Goal: Task Accomplishment & Management: Use online tool/utility

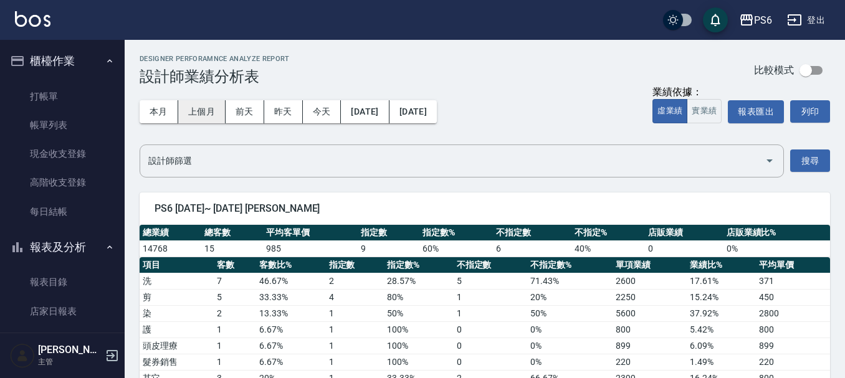
click at [202, 119] on button "上個月" at bounding box center [201, 111] width 47 height 23
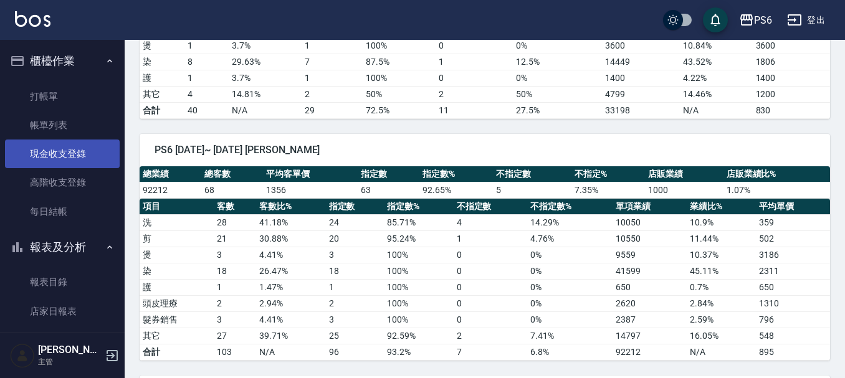
scroll to position [249, 0]
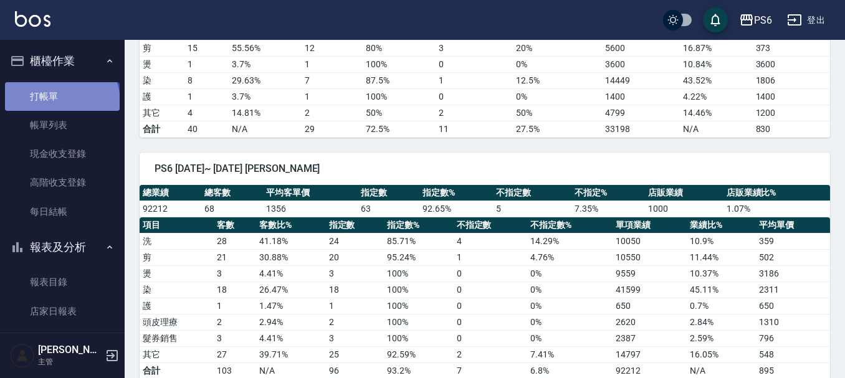
click at [60, 102] on link "打帳單" at bounding box center [62, 96] width 115 height 29
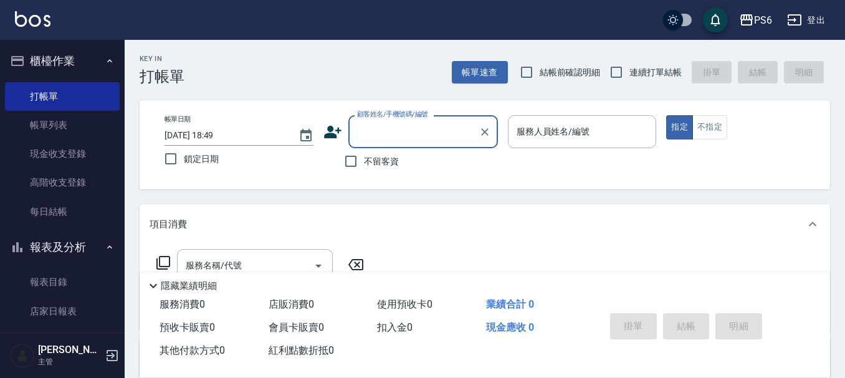
click at [391, 164] on span "不留客資" at bounding box center [381, 161] width 35 height 13
click at [364, 164] on input "不留客資" at bounding box center [351, 161] width 26 height 26
checkbox input "true"
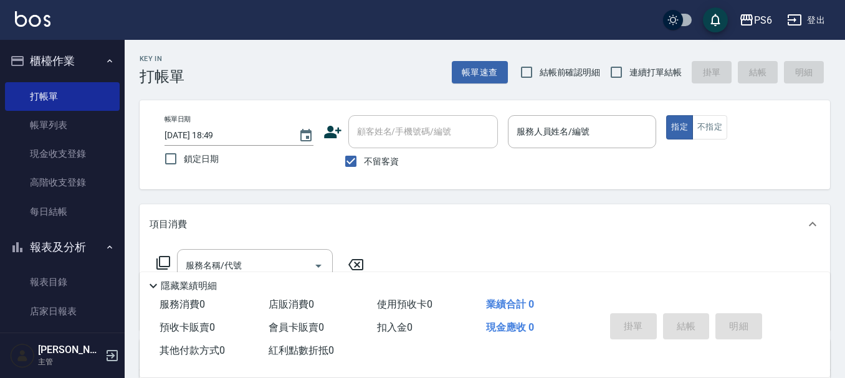
click at [637, 68] on span "連續打單結帳" at bounding box center [655, 72] width 52 height 13
click at [629, 68] on input "連續打單結帳" at bounding box center [616, 72] width 26 height 26
checkbox input "true"
click at [569, 126] on input "服務人員姓名/編號" at bounding box center [582, 132] width 138 height 22
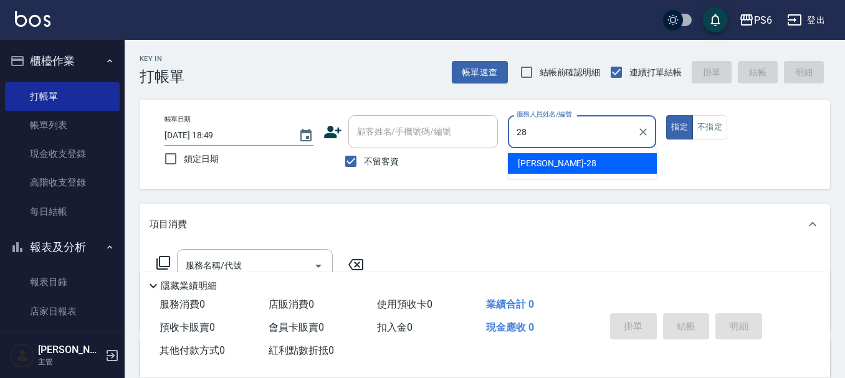
type input "康永偉-28"
type button "true"
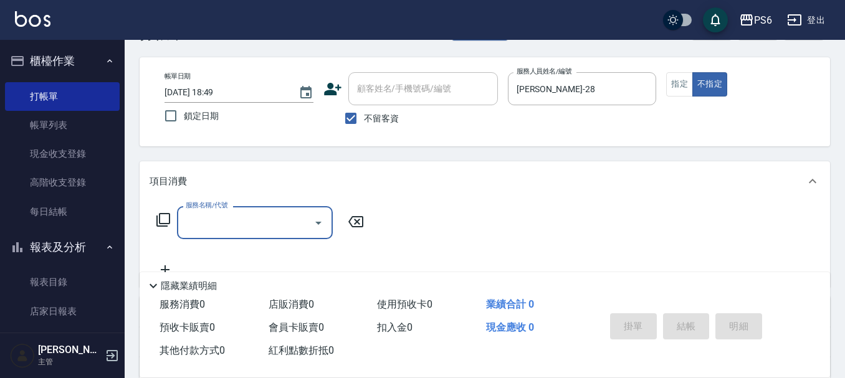
scroll to position [62, 0]
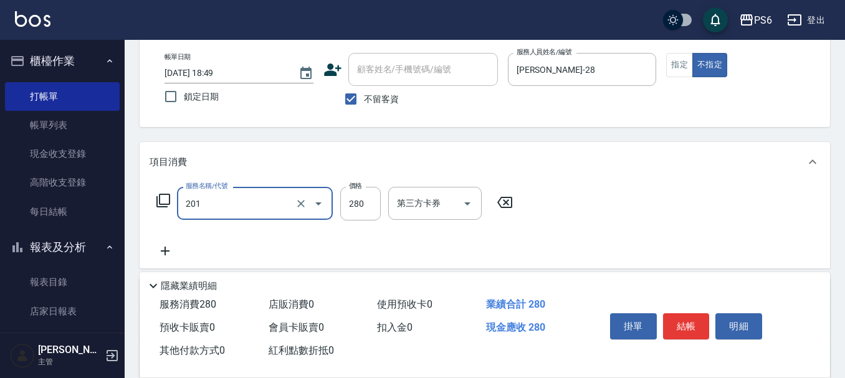
type input "一般洗髮(201)"
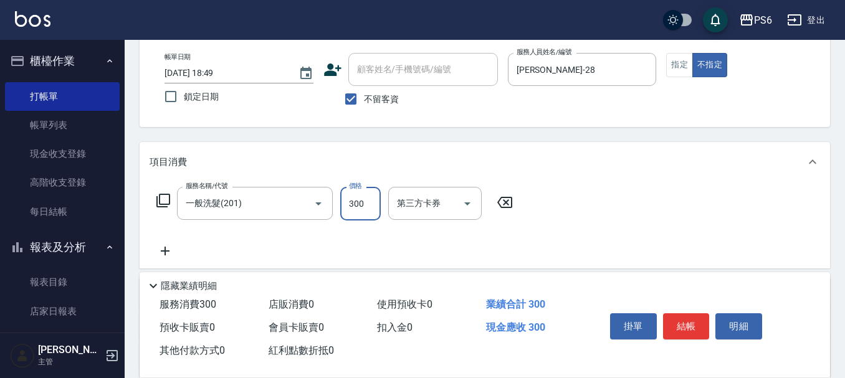
type input "300"
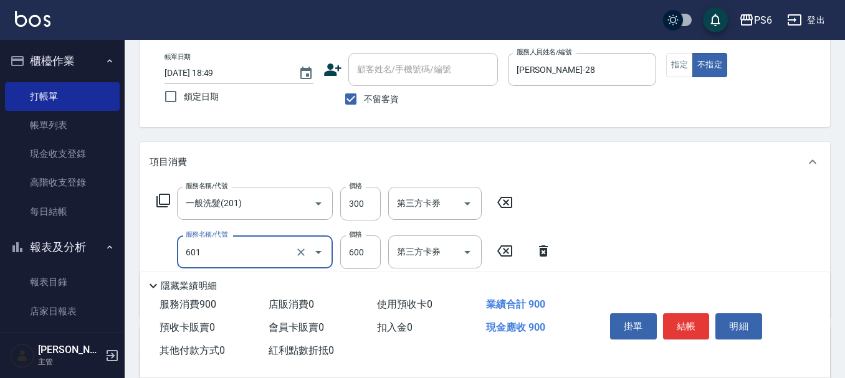
type input "艾德單劑式護髮(s)(601)"
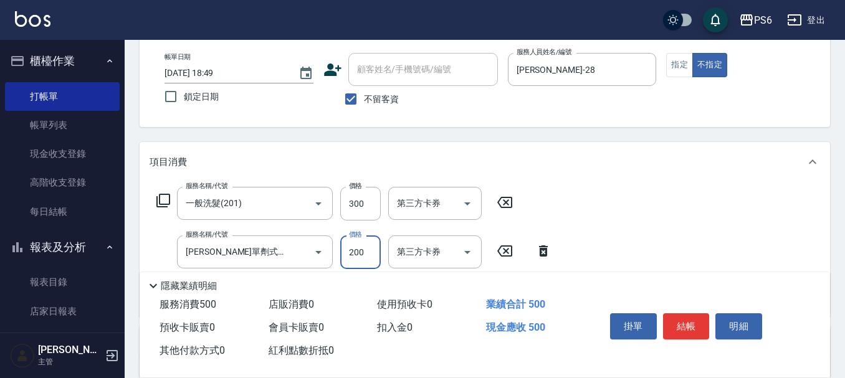
type input "200"
click at [696, 316] on button "結帳" at bounding box center [686, 326] width 47 height 26
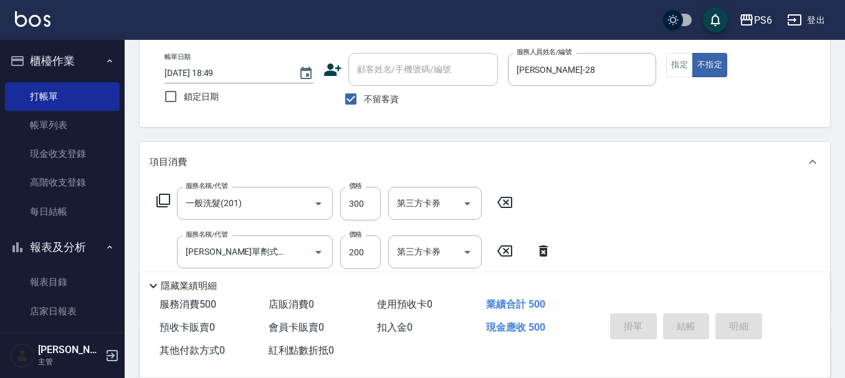
type input "2025/09/15 18:51"
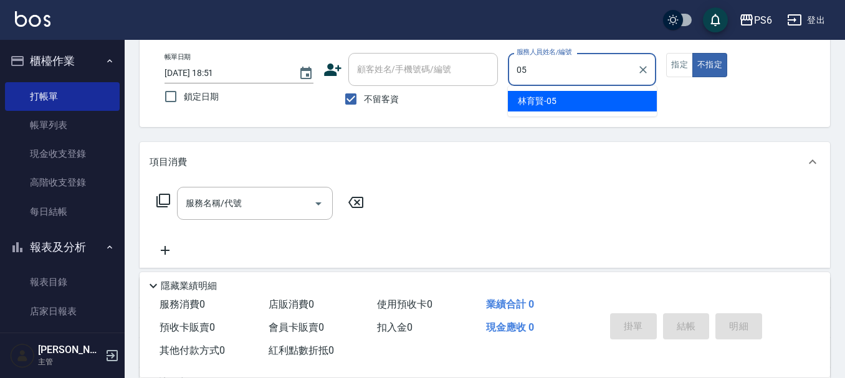
type input "林育賢-05"
type button "false"
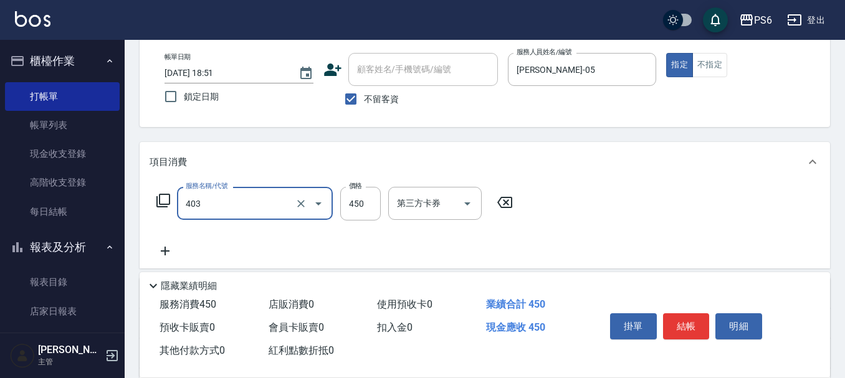
type input "A級剪髮(403)"
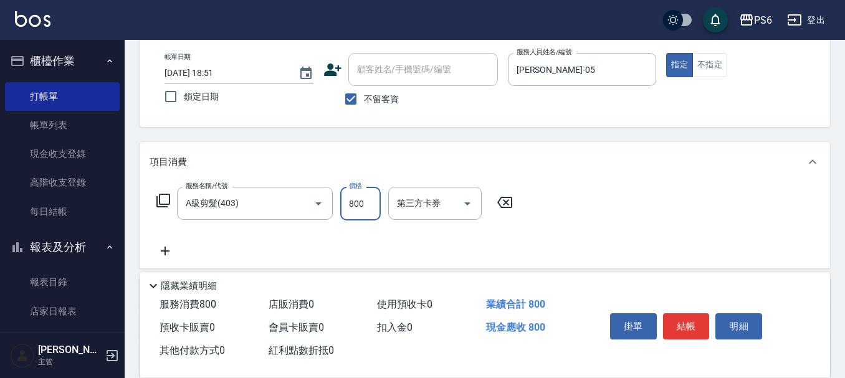
type input "800"
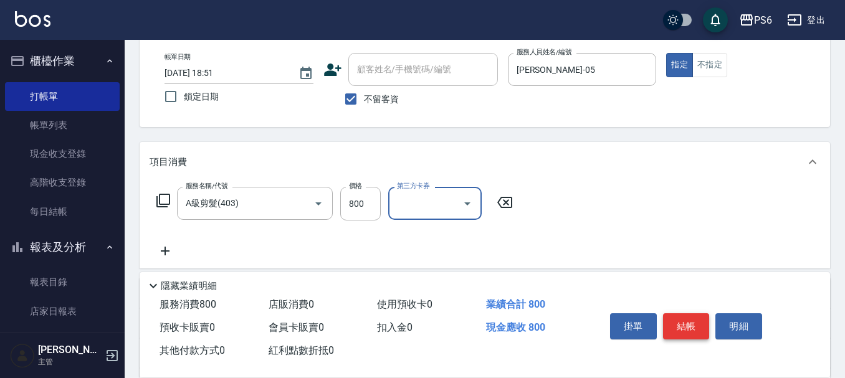
click at [688, 321] on button "結帳" at bounding box center [686, 326] width 47 height 26
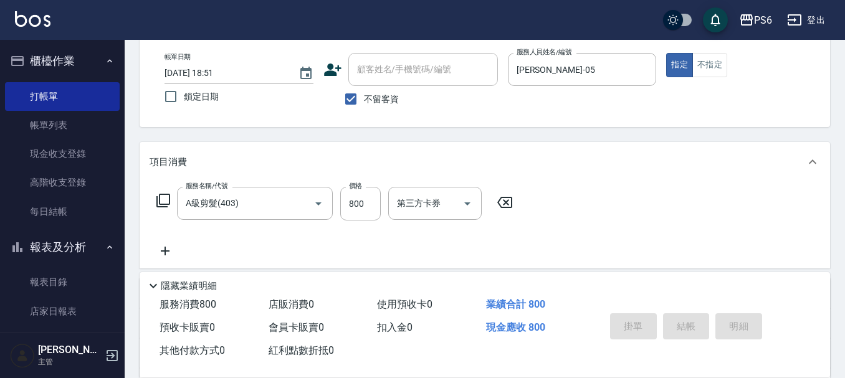
type input "2025/09/15 18:52"
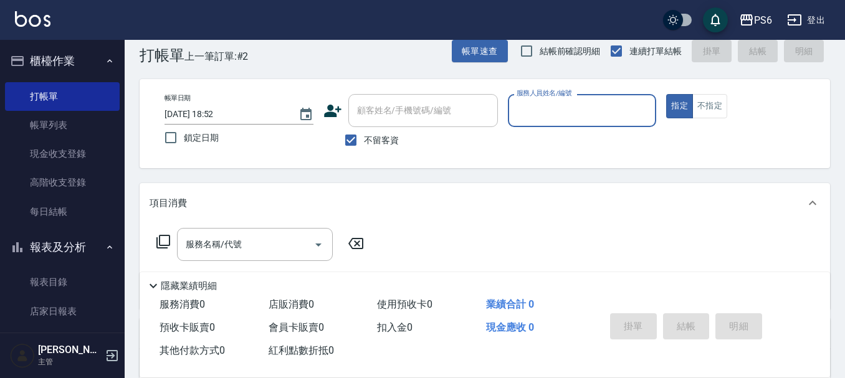
scroll to position [0, 0]
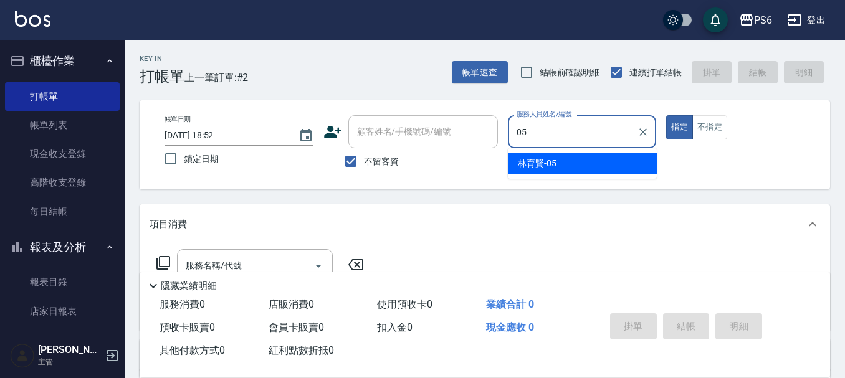
type input "林育賢-05"
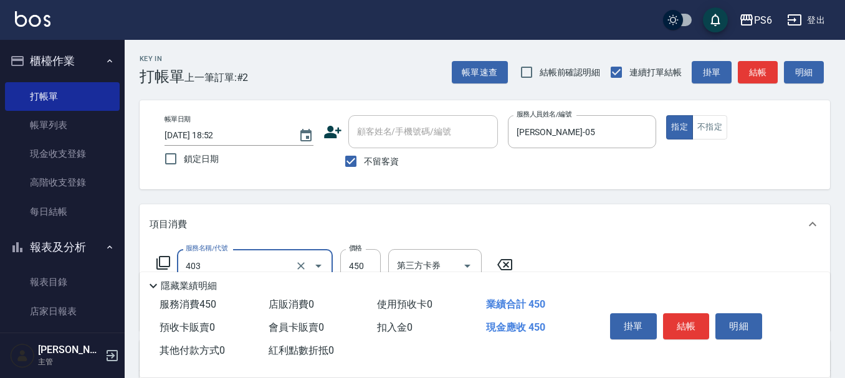
type input "A級剪髮(403)"
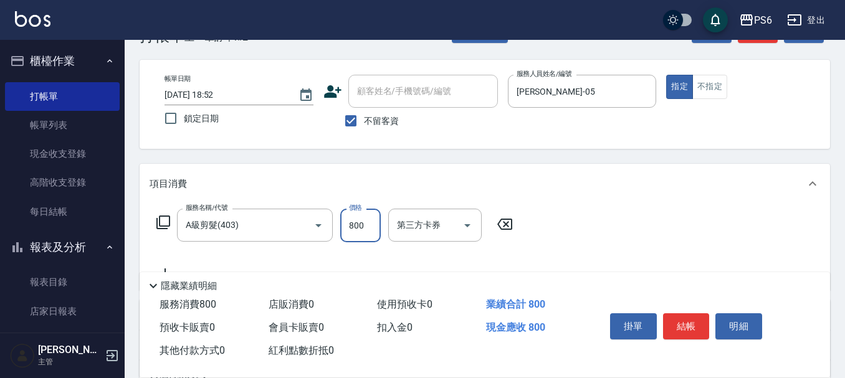
scroll to position [62, 0]
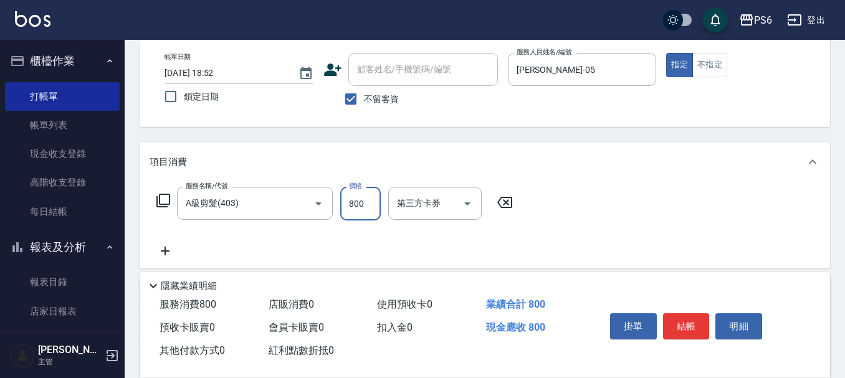
type input "800"
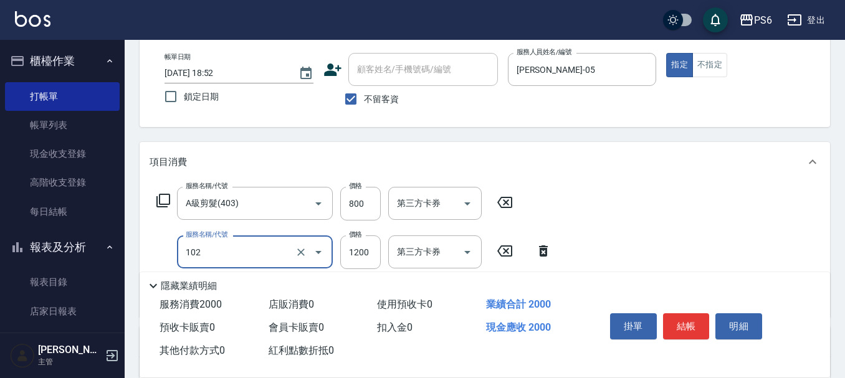
type input "頭皮深層養護(102)"
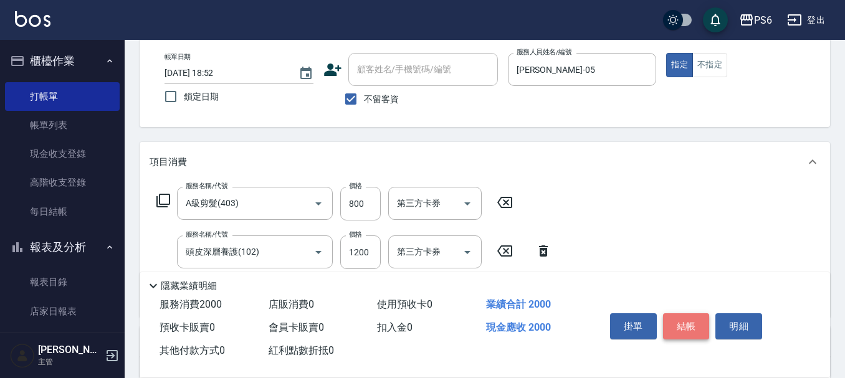
click at [696, 318] on button "結帳" at bounding box center [686, 326] width 47 height 26
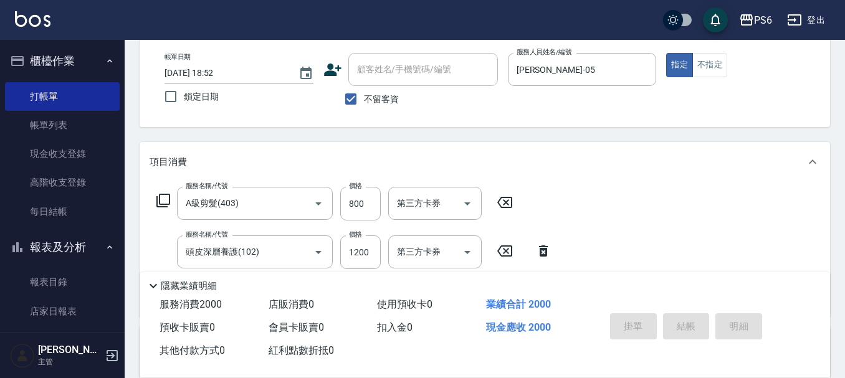
type input "2025/09/15 18:53"
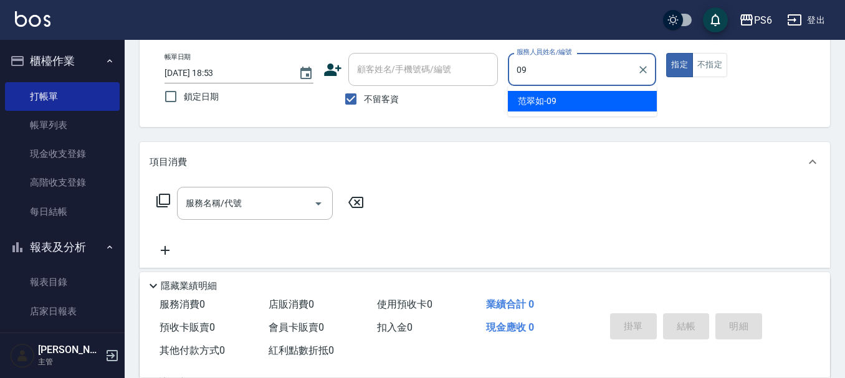
type input "范翠如-09"
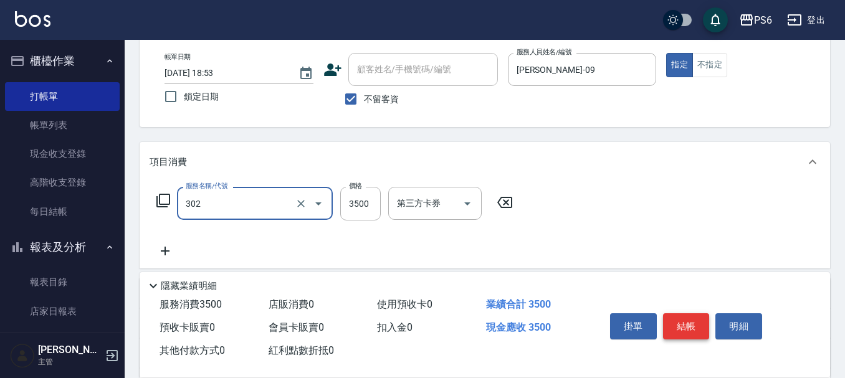
type input "造型冷燙(302)"
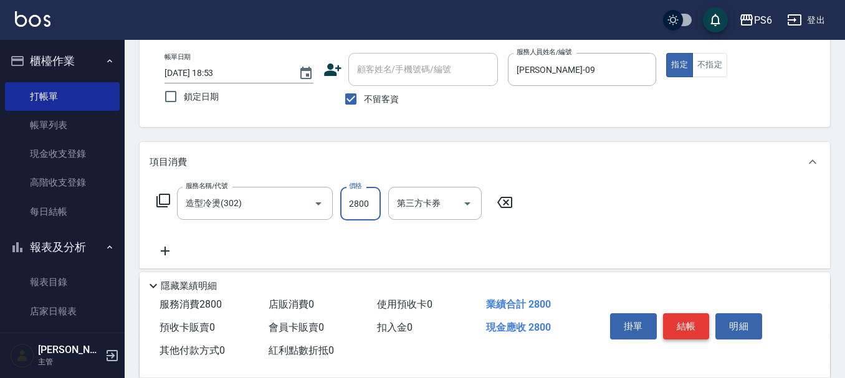
type input "2800"
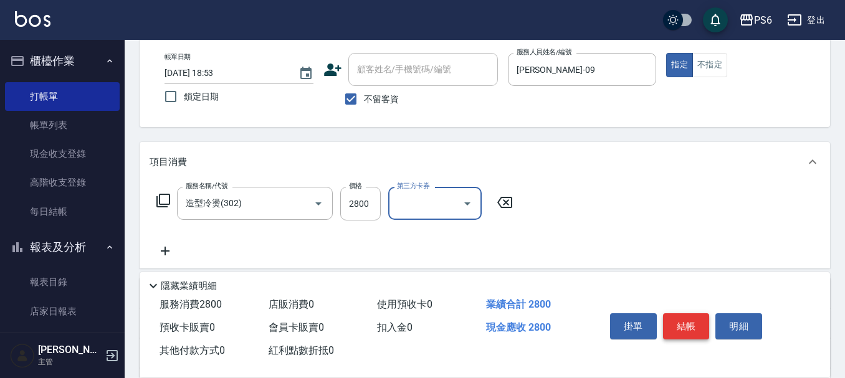
click at [695, 313] on button "結帳" at bounding box center [686, 326] width 47 height 26
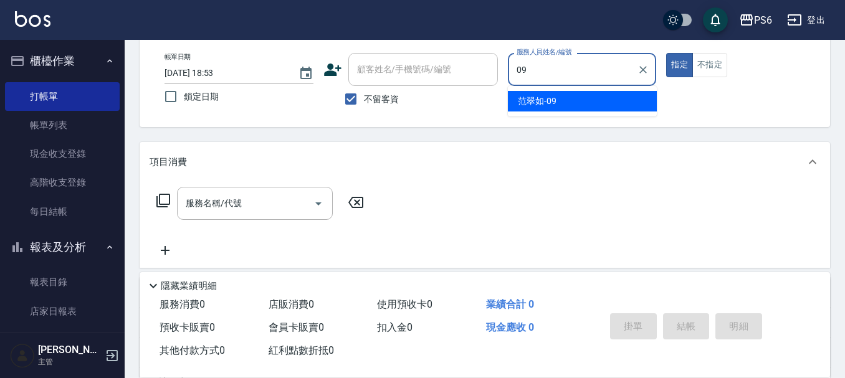
type input "范翠如-09"
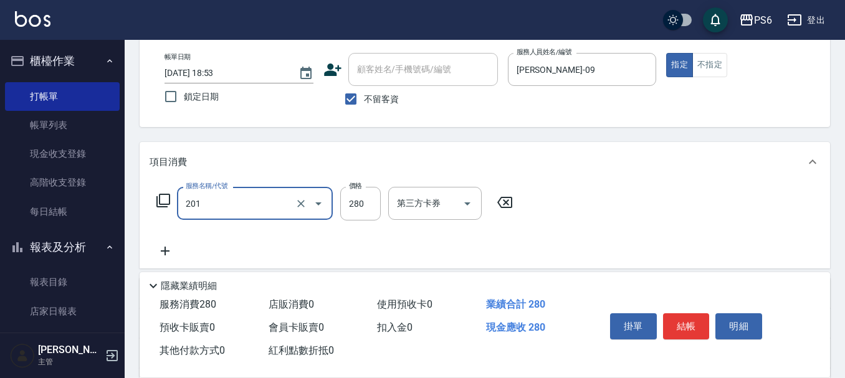
type input "一般洗髮(201)"
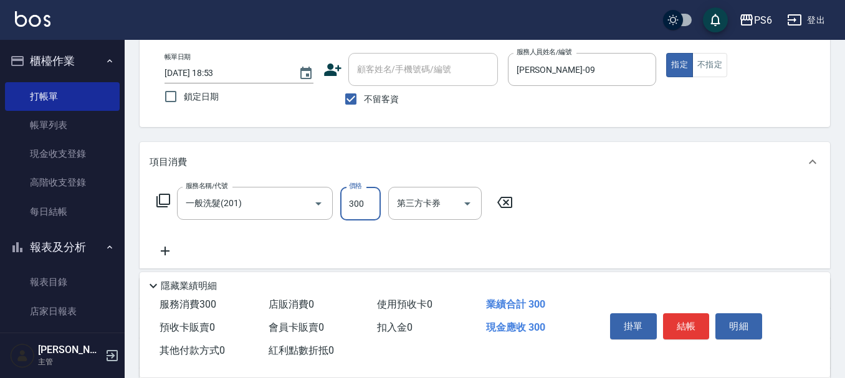
type input "300"
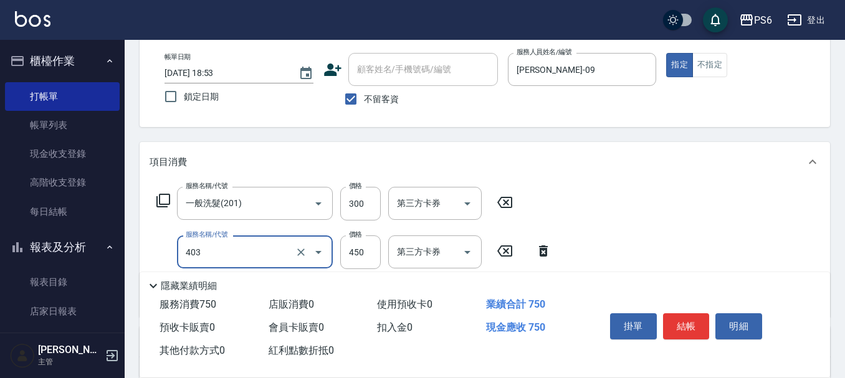
type input "A級剪髮(403)"
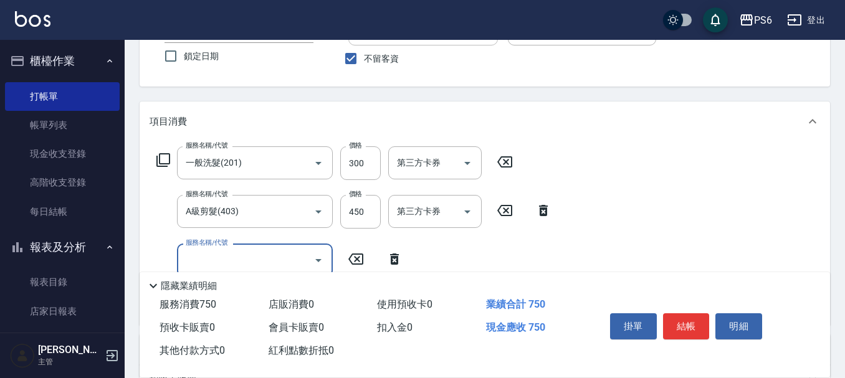
scroll to position [125, 0]
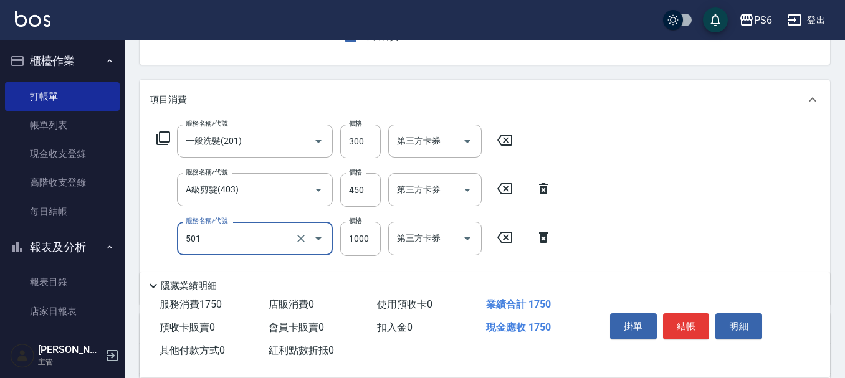
type input "局部染髮(501)"
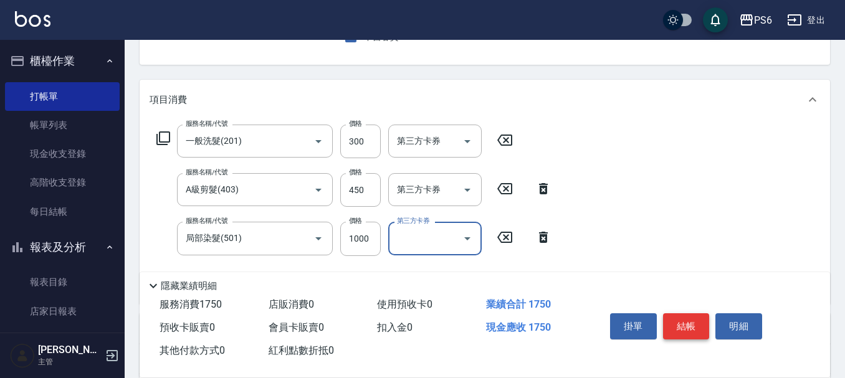
click at [701, 313] on button "結帳" at bounding box center [686, 326] width 47 height 26
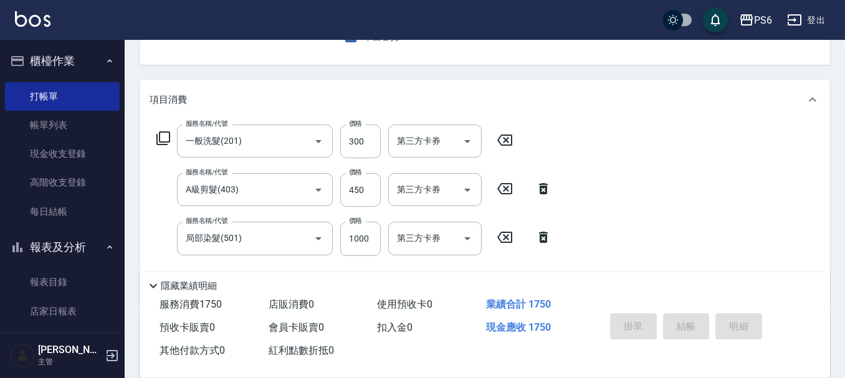
type input "2025/09/15 18:54"
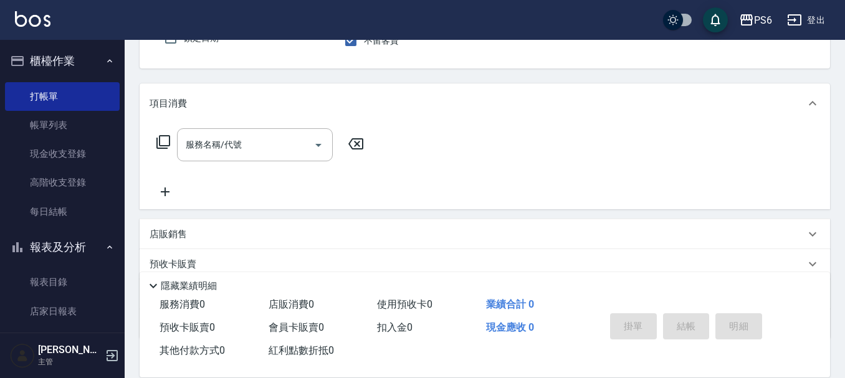
scroll to position [59, 0]
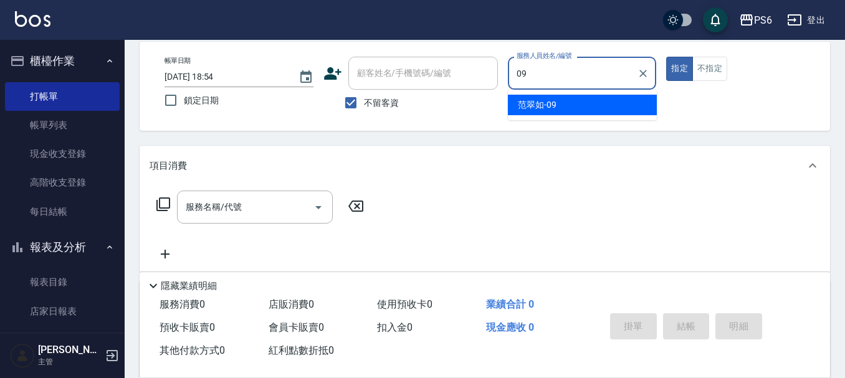
type input "范翠如-09"
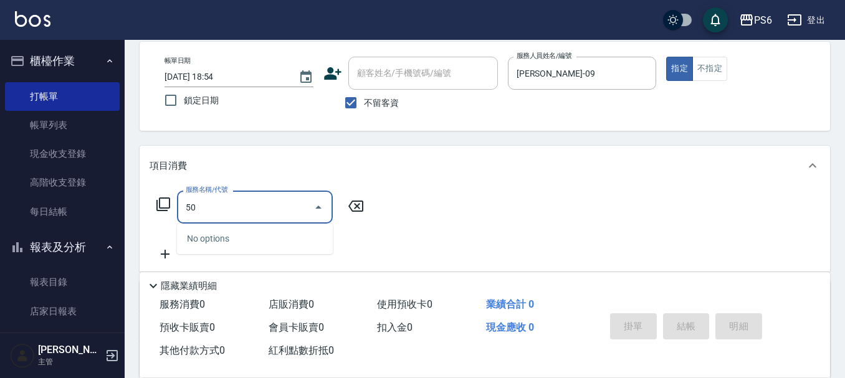
type input "5"
type input "301"
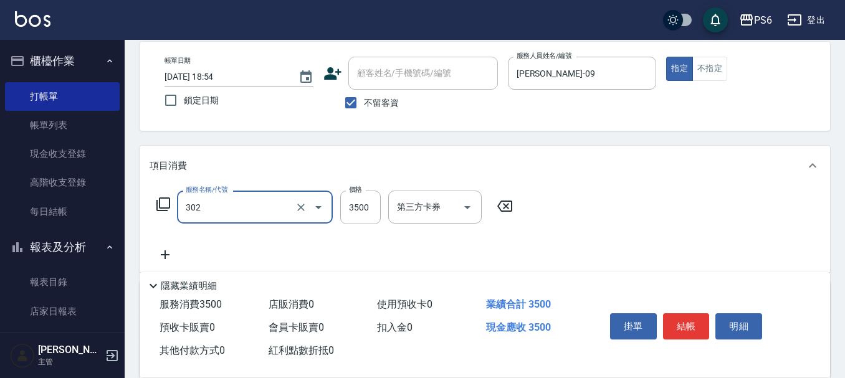
type input "造型冷燙(302)"
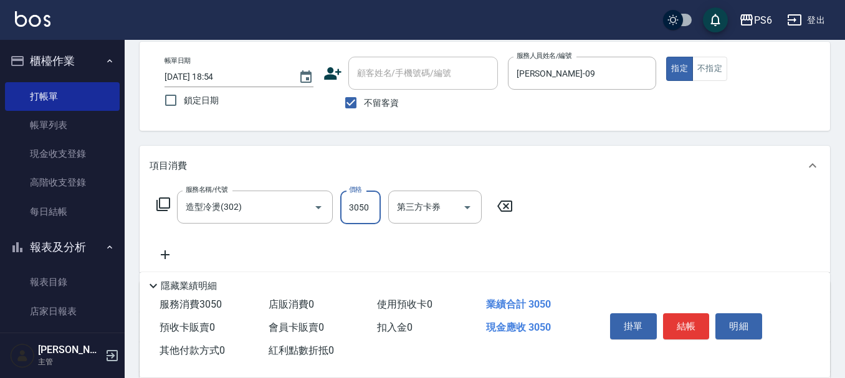
type input "3050"
click at [696, 313] on button "結帳" at bounding box center [686, 326] width 47 height 26
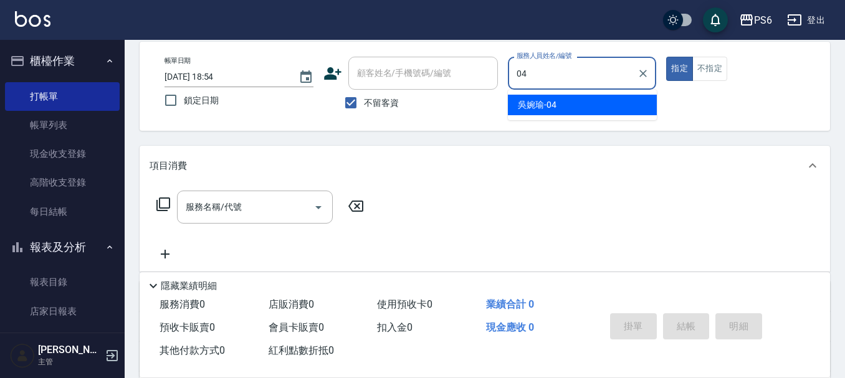
type input "吳婉瑜-04"
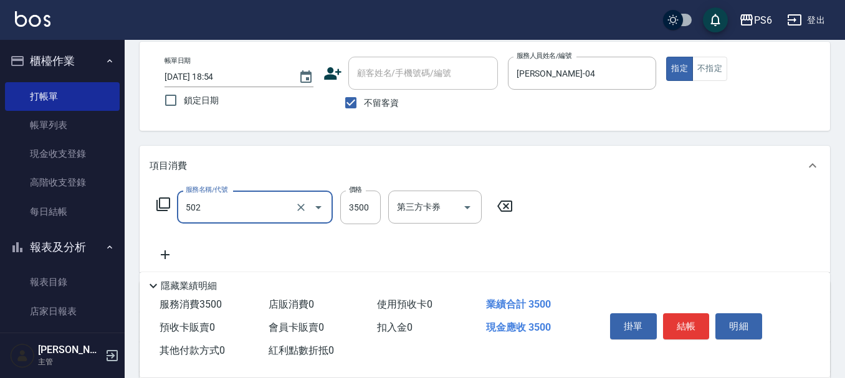
type input "水漾染髮(502)"
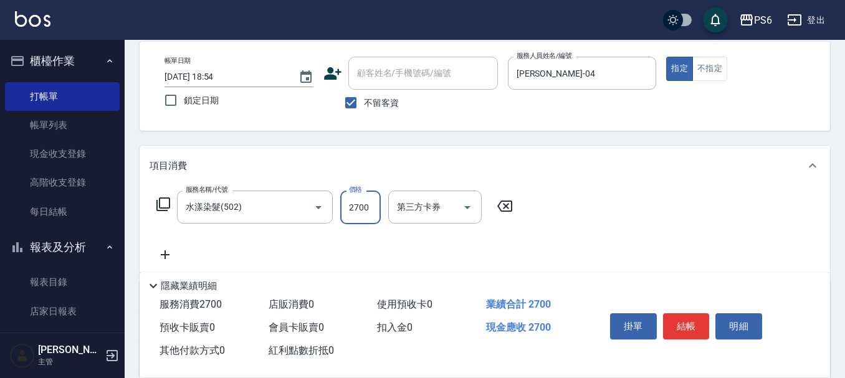
type input "2700"
click at [693, 313] on button "結帳" at bounding box center [686, 326] width 47 height 26
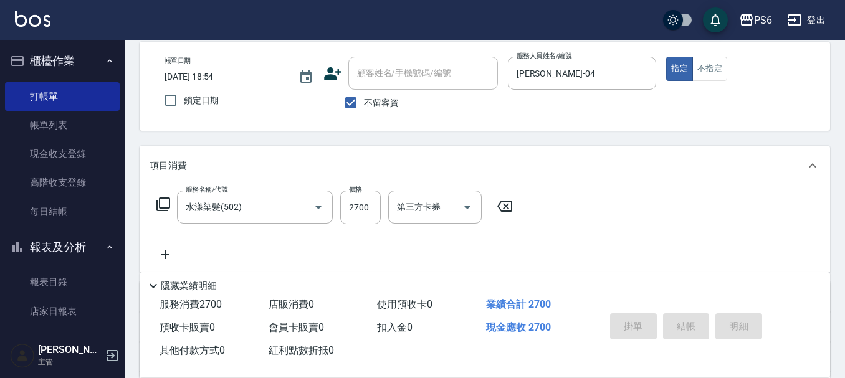
type input "2025/09/15 18:55"
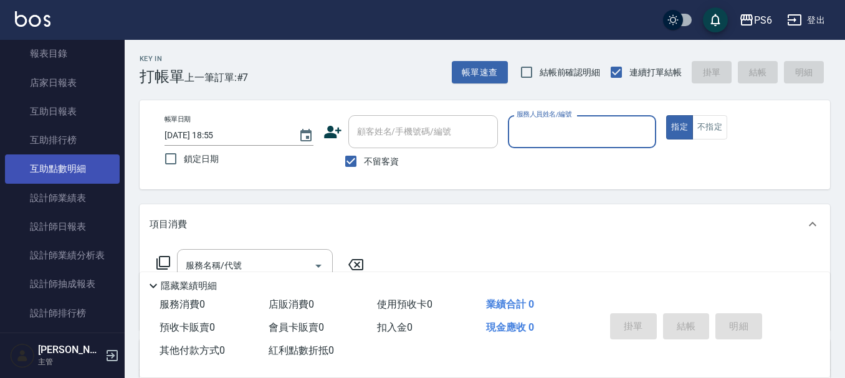
scroll to position [249, 0]
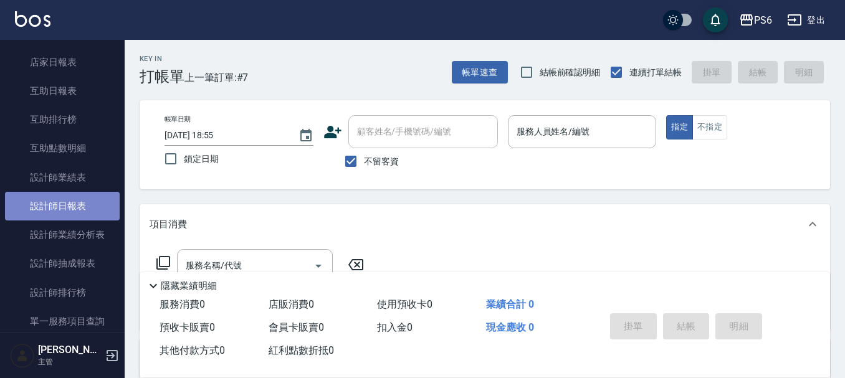
click at [65, 202] on link "設計師日報表" at bounding box center [62, 206] width 115 height 29
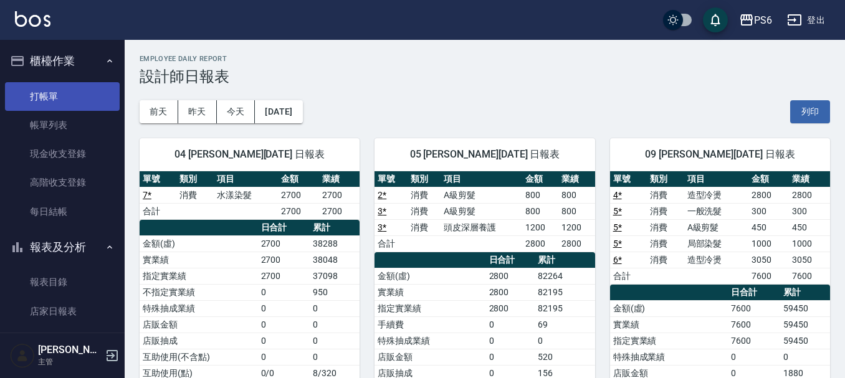
click at [47, 89] on link "打帳單" at bounding box center [62, 96] width 115 height 29
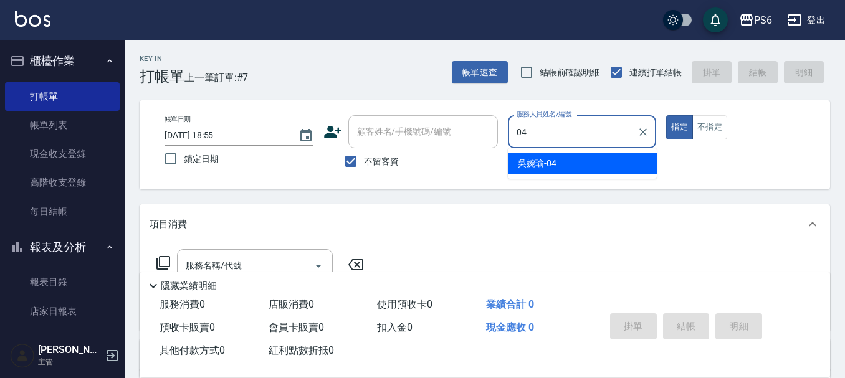
type input "吳婉瑜-04"
type button "true"
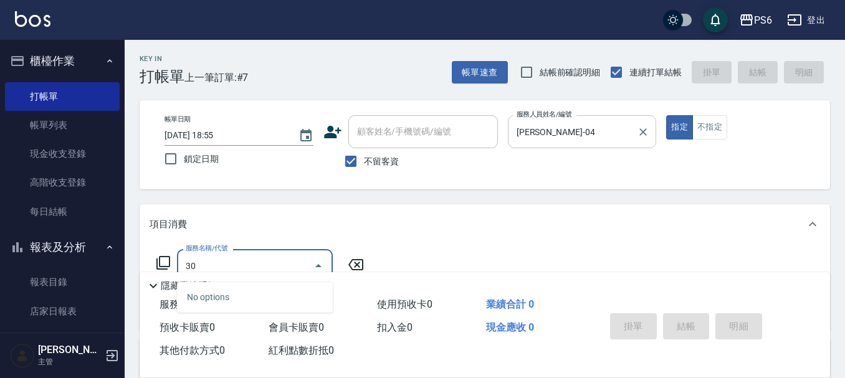
type input "301"
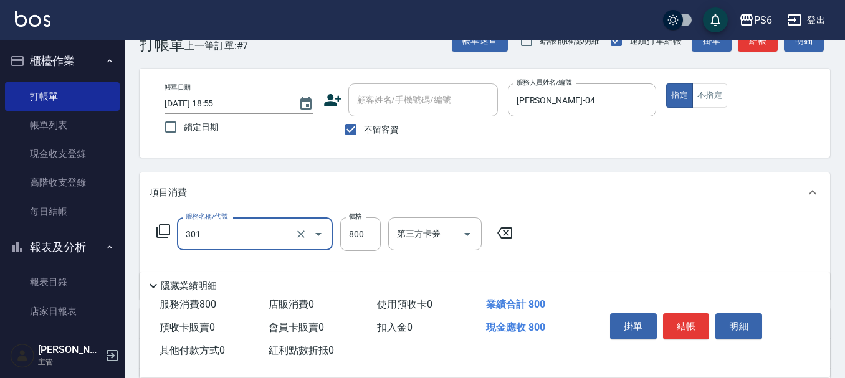
scroll to position [62, 0]
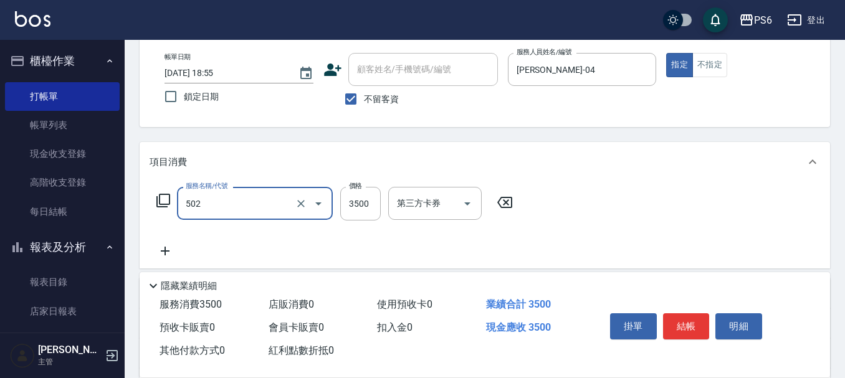
type input "水漾染髮(502)"
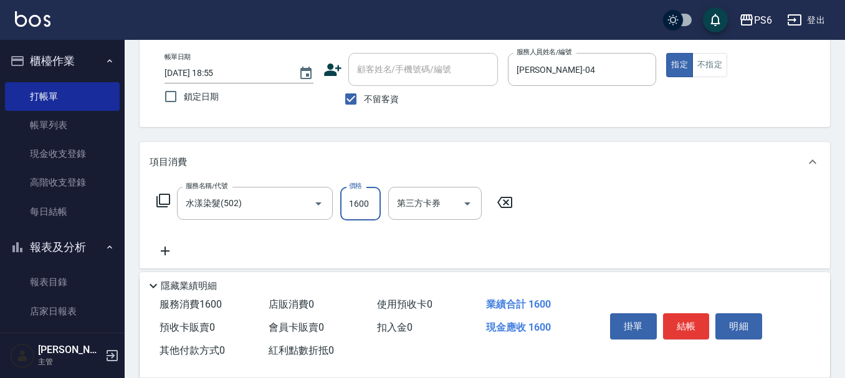
type input "1600"
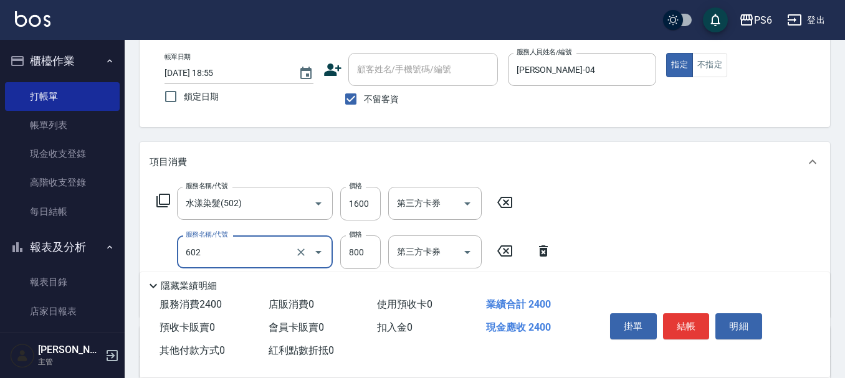
type input "艾德單劑式護髮(M)(602)"
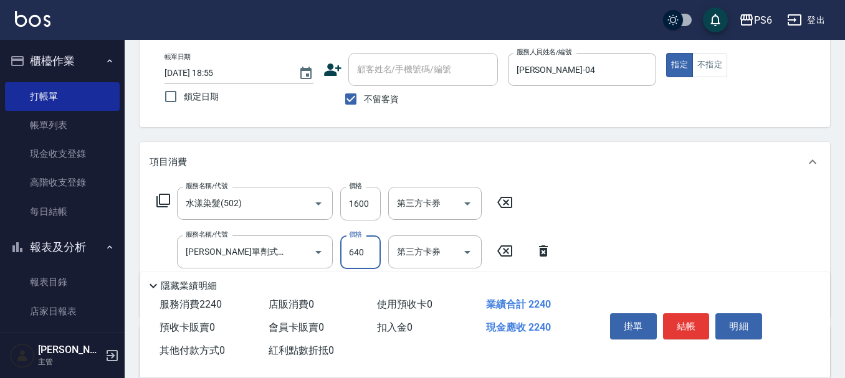
type input "640"
click at [703, 323] on button "結帳" at bounding box center [686, 326] width 47 height 26
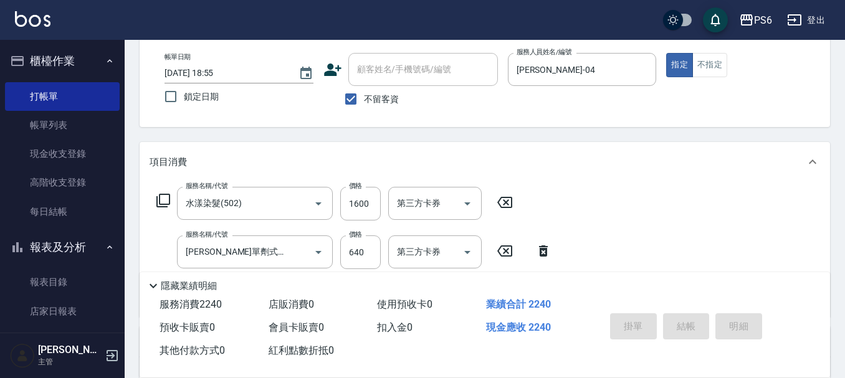
type input "2025/09/15 18:56"
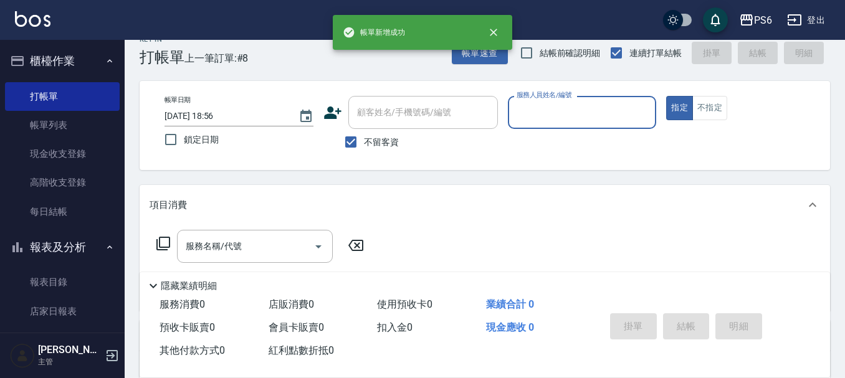
scroll to position [0, 0]
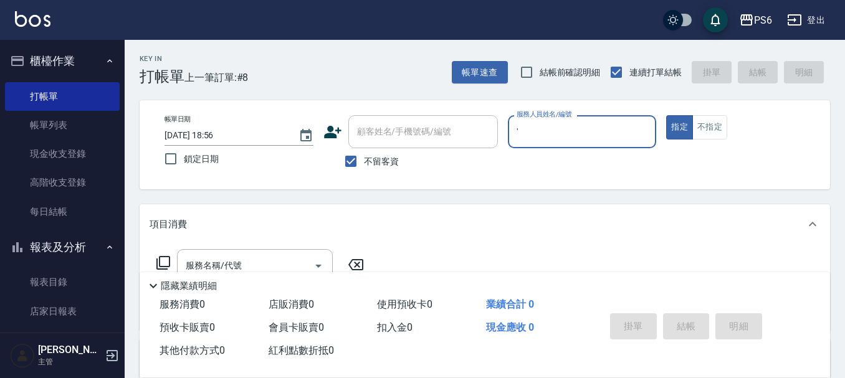
type input "'"
type input "ㄚ"
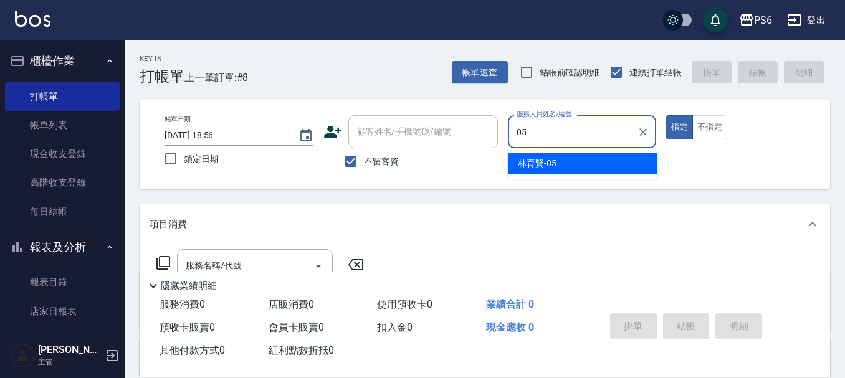
type input "林育賢-05"
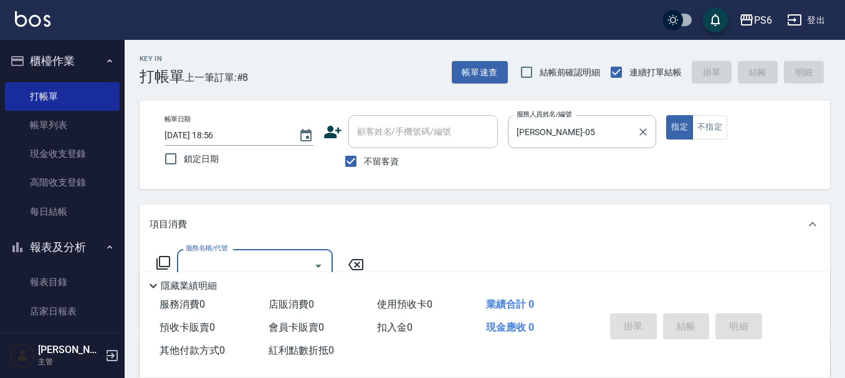
scroll to position [62, 0]
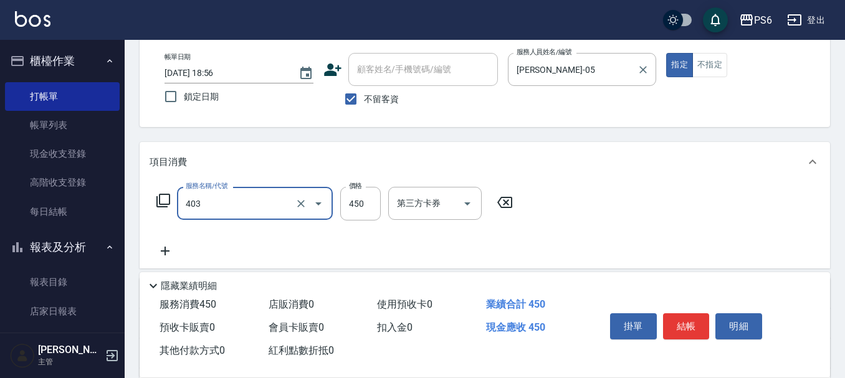
type input "A級剪髮(403)"
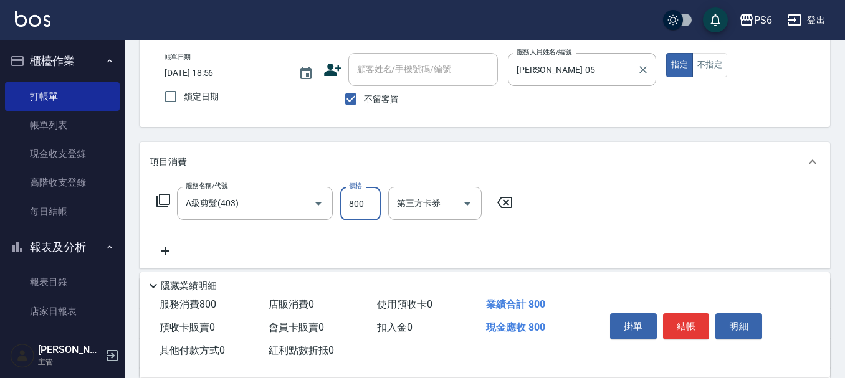
type input "800"
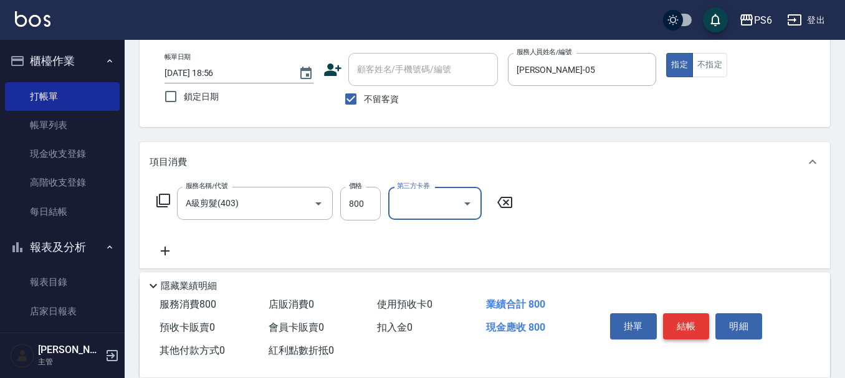
click at [692, 322] on button "結帳" at bounding box center [686, 326] width 47 height 26
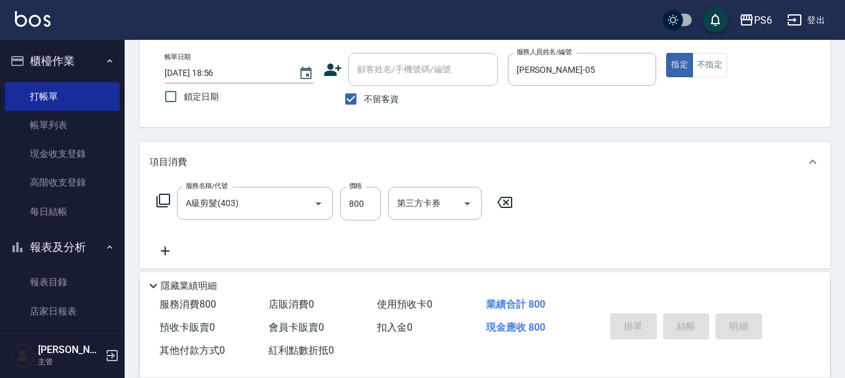
type input "2025/09/15 19:21"
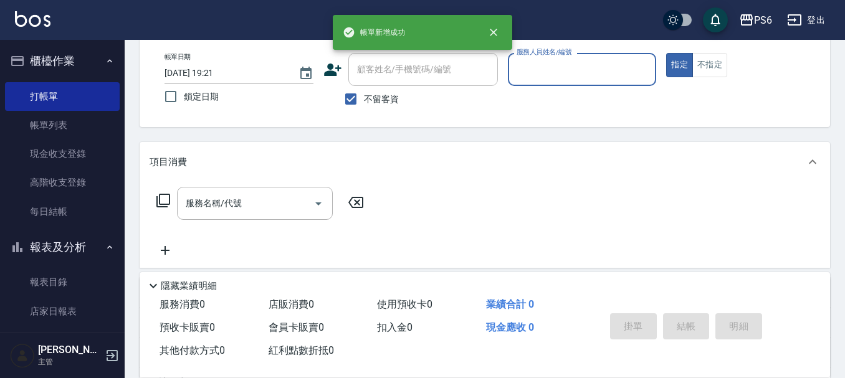
scroll to position [0, 0]
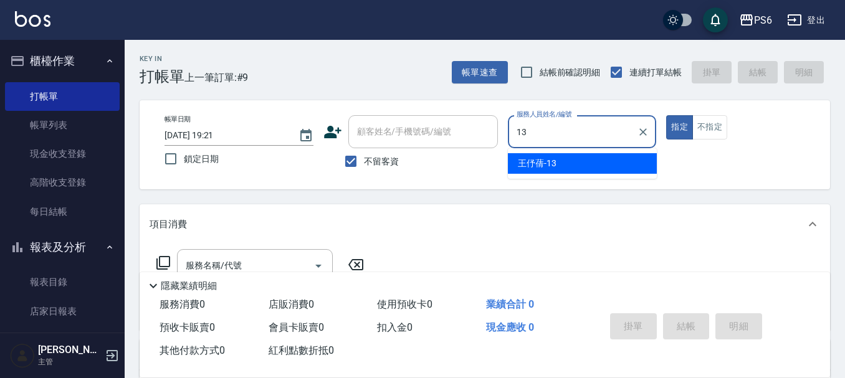
type input "王伃蒨-13"
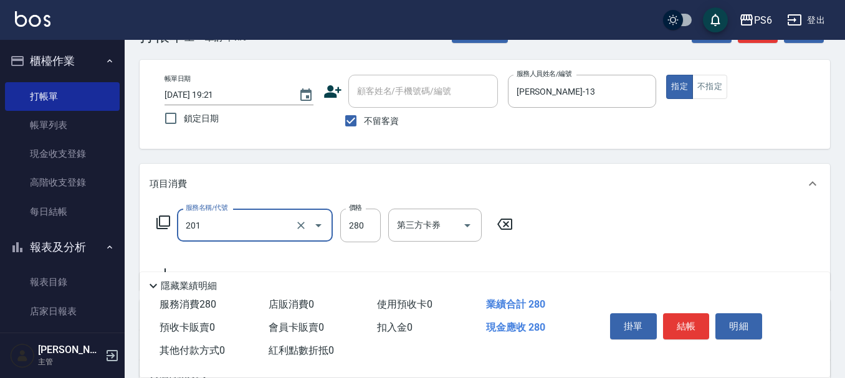
scroll to position [62, 0]
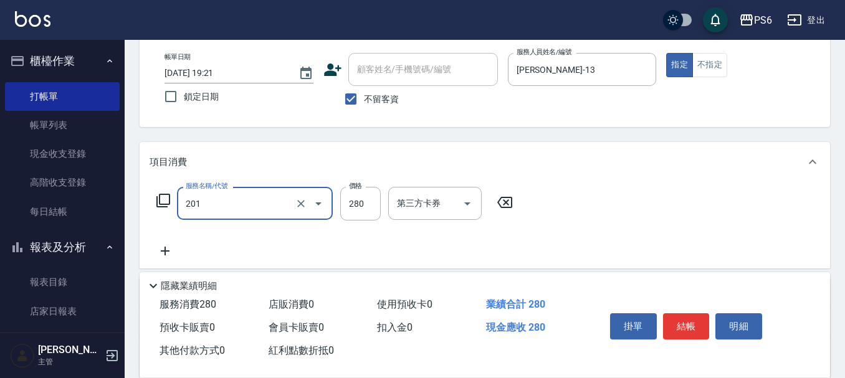
type input "一般洗髮(201)"
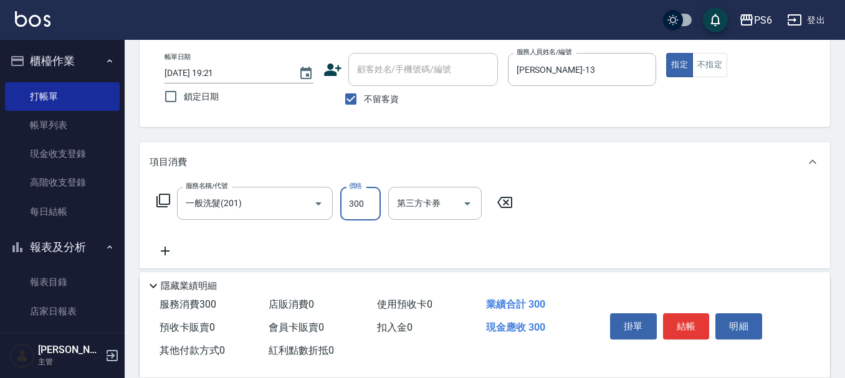
type input "300"
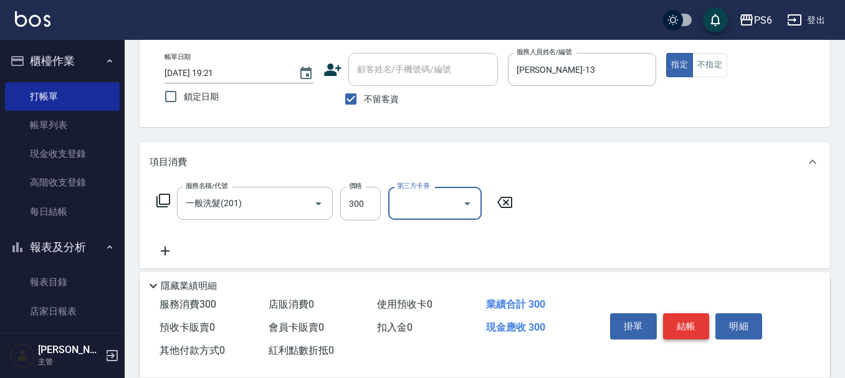
click at [688, 321] on button "結帳" at bounding box center [686, 326] width 47 height 26
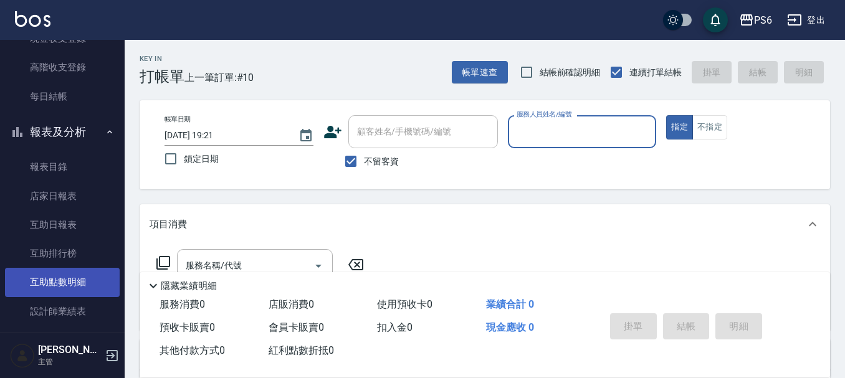
scroll to position [187, 0]
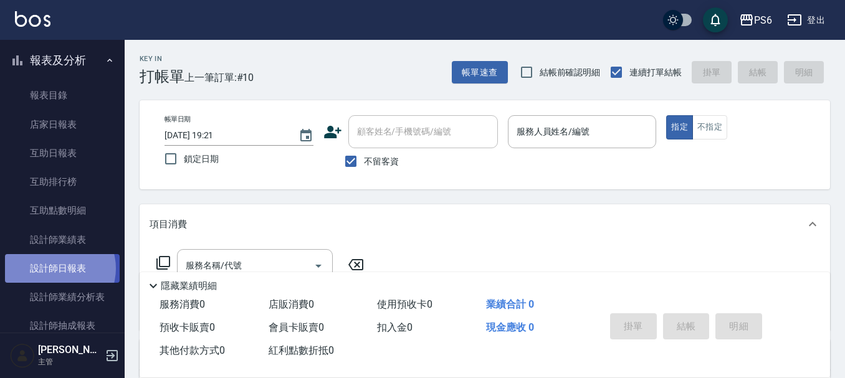
click at [56, 268] on link "設計師日報表" at bounding box center [62, 268] width 115 height 29
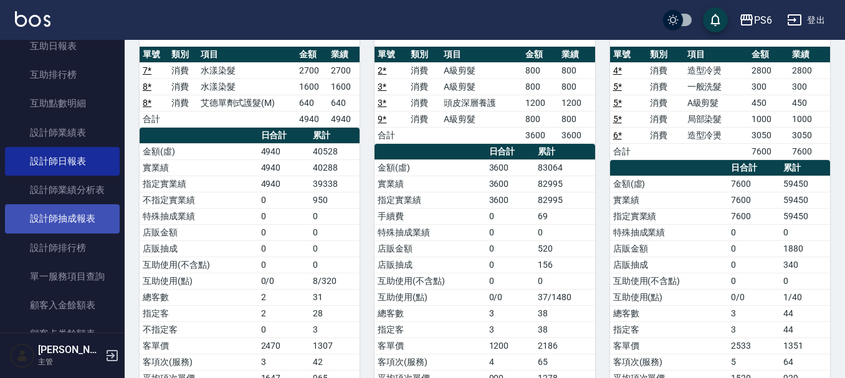
scroll to position [311, 0]
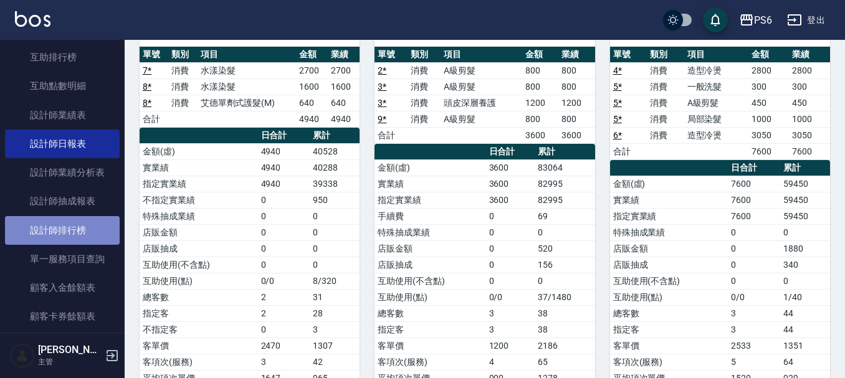
click at [80, 226] on link "設計師排行榜" at bounding box center [62, 230] width 115 height 29
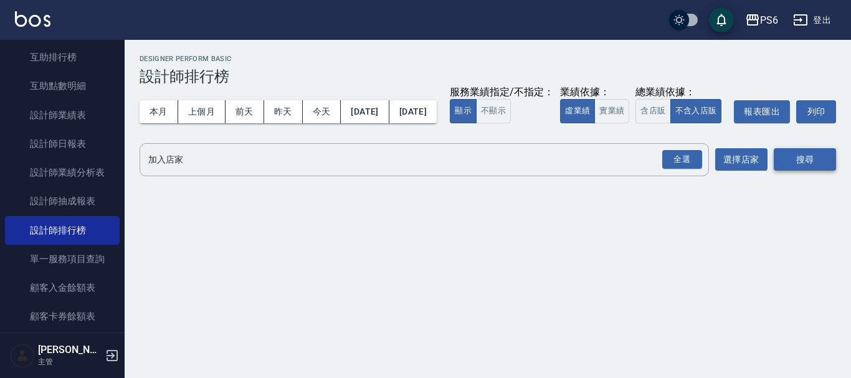
drag, startPoint x: 681, startPoint y: 185, endPoint x: 776, endPoint y: 196, distance: 96.0
click at [685, 169] on div "全選" at bounding box center [682, 159] width 40 height 19
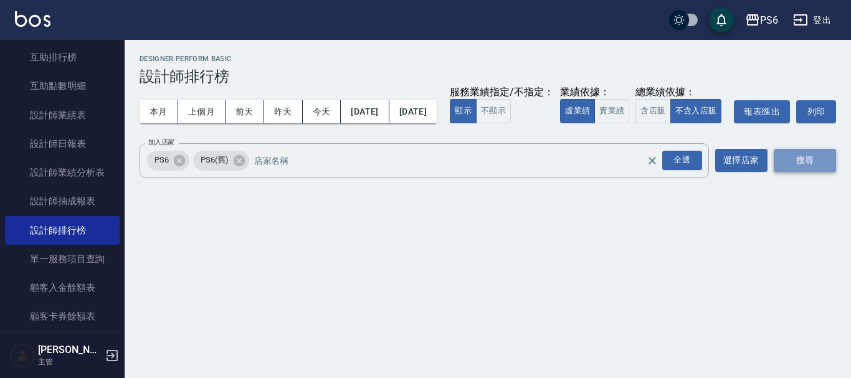
click at [804, 172] on button "搜尋" at bounding box center [805, 160] width 62 height 23
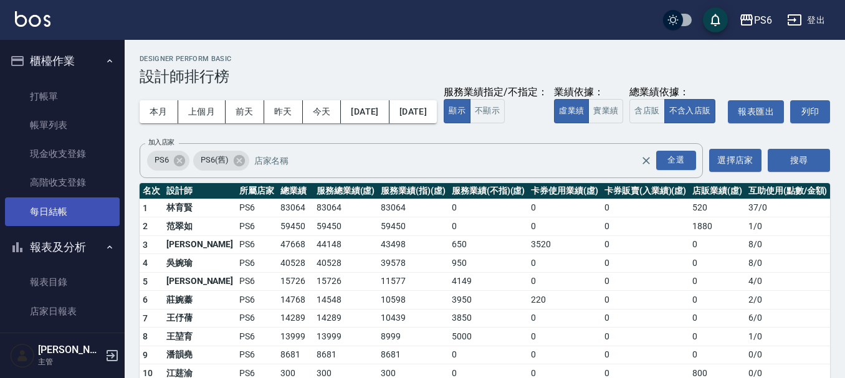
click at [65, 213] on link "每日結帳" at bounding box center [62, 211] width 115 height 29
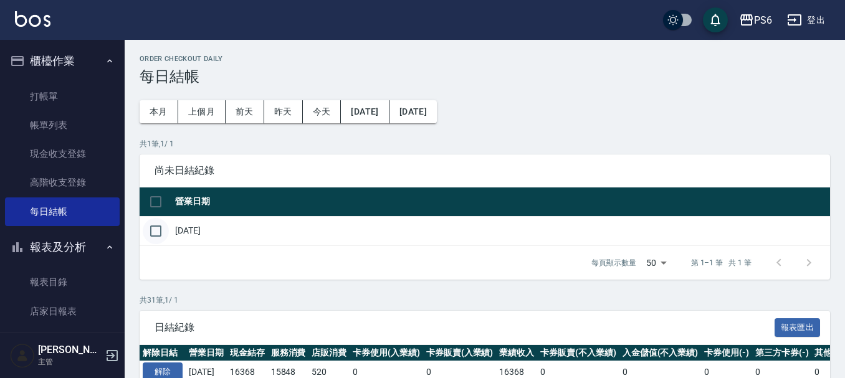
click at [160, 226] on input "checkbox" at bounding box center [156, 231] width 26 height 26
checkbox input "true"
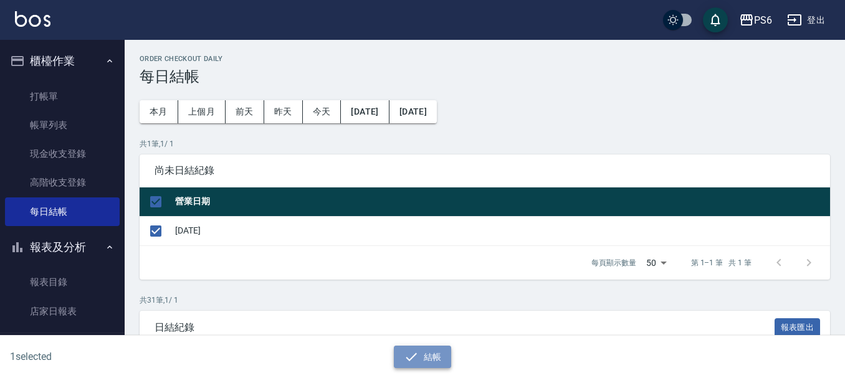
click at [442, 354] on button "結帳" at bounding box center [423, 357] width 58 height 23
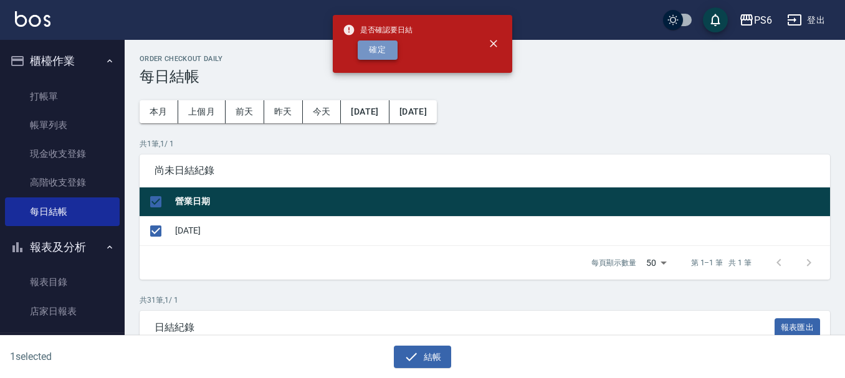
click at [370, 44] on button "確定" at bounding box center [378, 49] width 40 height 19
checkbox input "false"
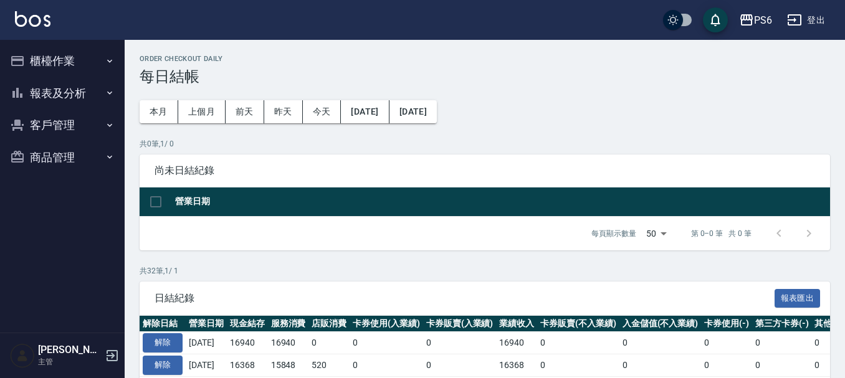
click at [80, 53] on button "櫃檯作業" at bounding box center [62, 61] width 115 height 32
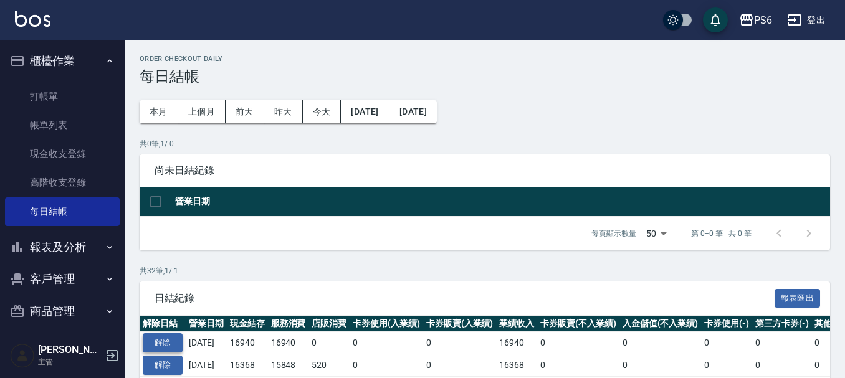
click at [166, 340] on button "解除" at bounding box center [163, 342] width 40 height 19
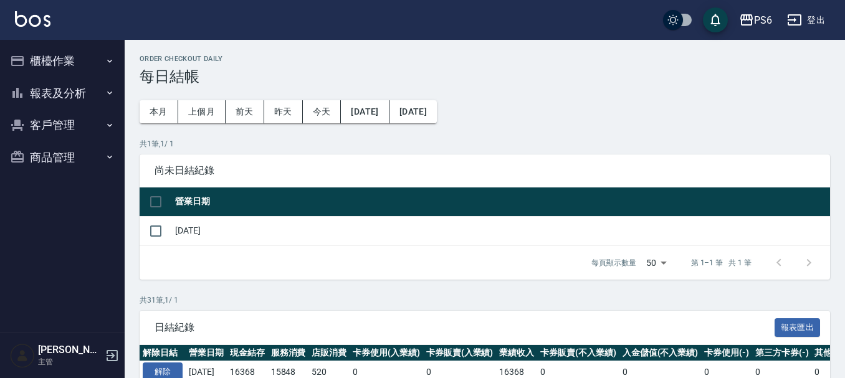
click at [86, 69] on button "櫃檯作業" at bounding box center [62, 61] width 115 height 32
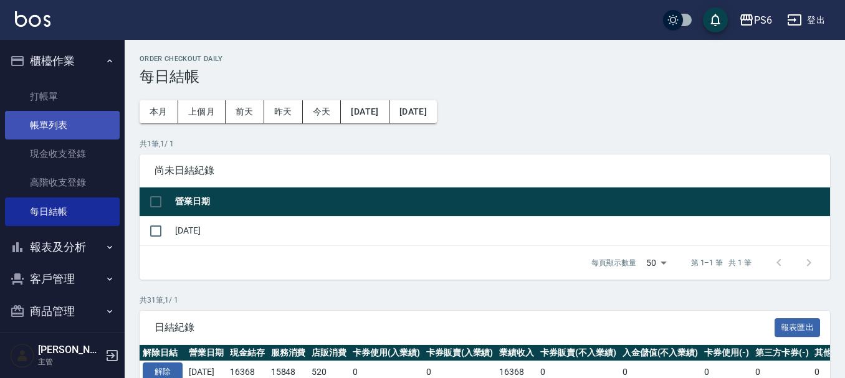
click at [77, 121] on link "帳單列表" at bounding box center [62, 125] width 115 height 29
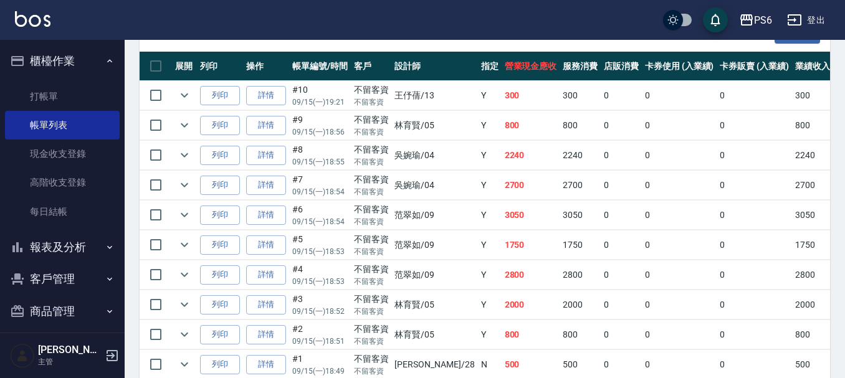
scroll to position [311, 0]
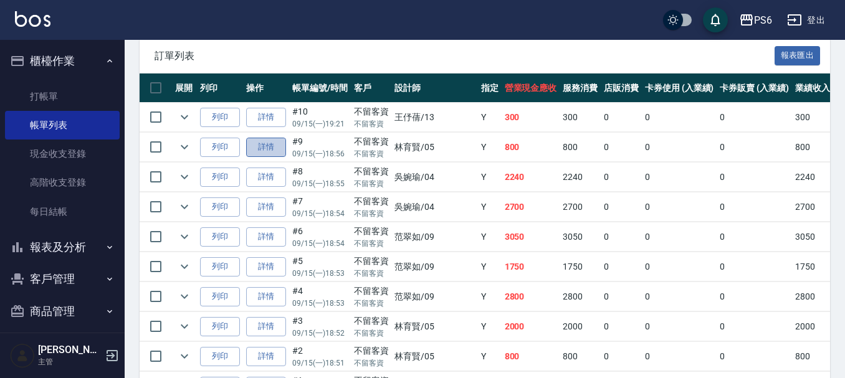
click at [263, 143] on link "詳情" at bounding box center [266, 147] width 40 height 19
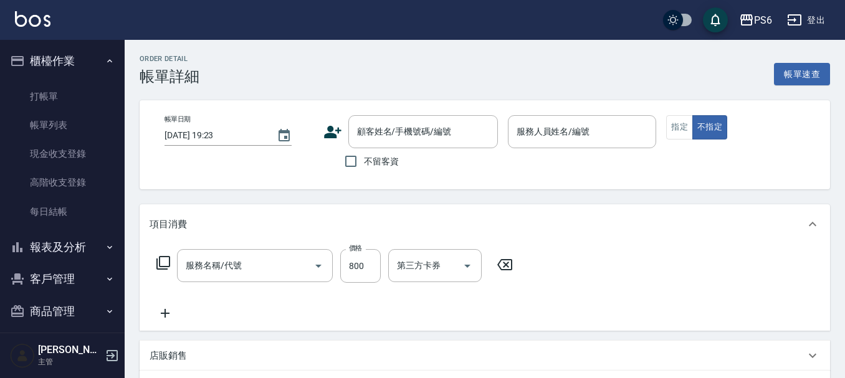
type input "2025/09/15 18:56"
checkbox input "true"
type input "林育賢-05"
type input "A級剪髮(403)"
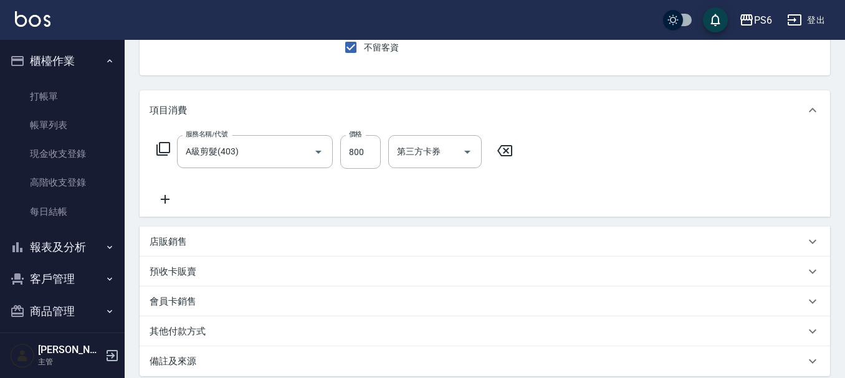
scroll to position [125, 0]
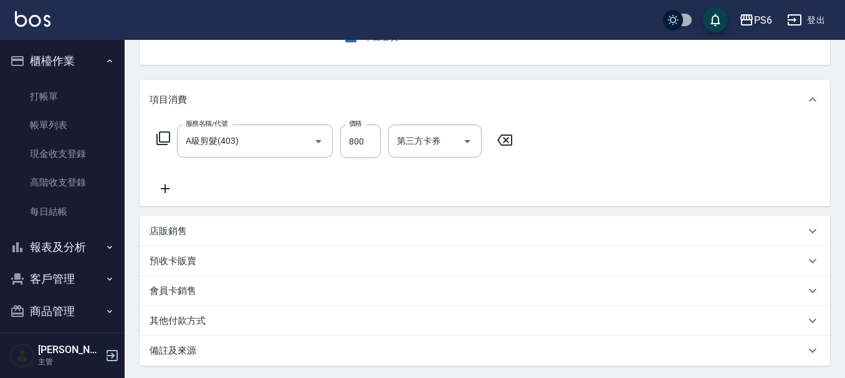
click at [168, 193] on icon at bounding box center [164, 188] width 31 height 15
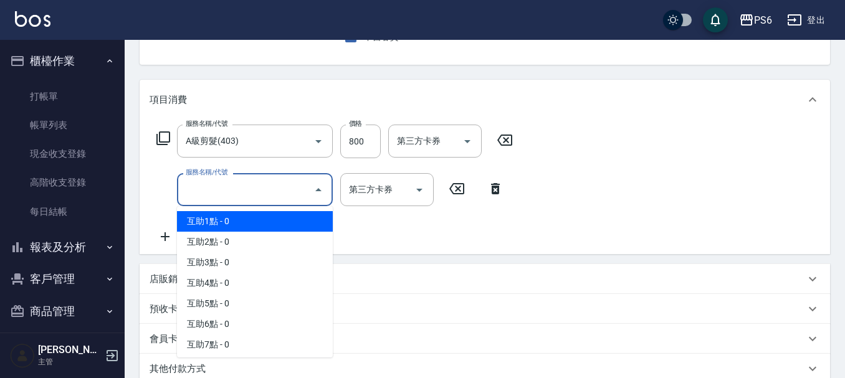
type input "互助1點(1)"
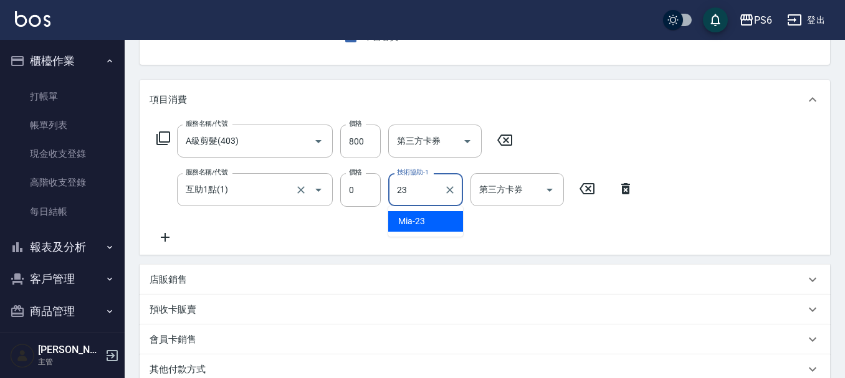
type input "2"
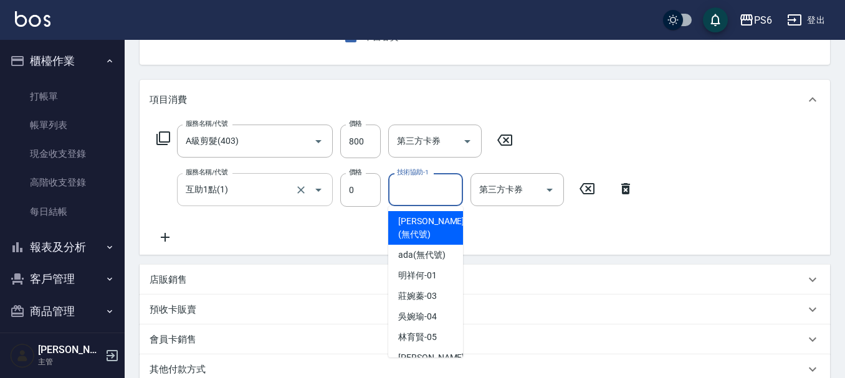
drag, startPoint x: 247, startPoint y: 206, endPoint x: 249, endPoint y: 192, distance: 13.8
click at [247, 201] on div "互助1點(1) 服務名稱/代號" at bounding box center [255, 189] width 156 height 33
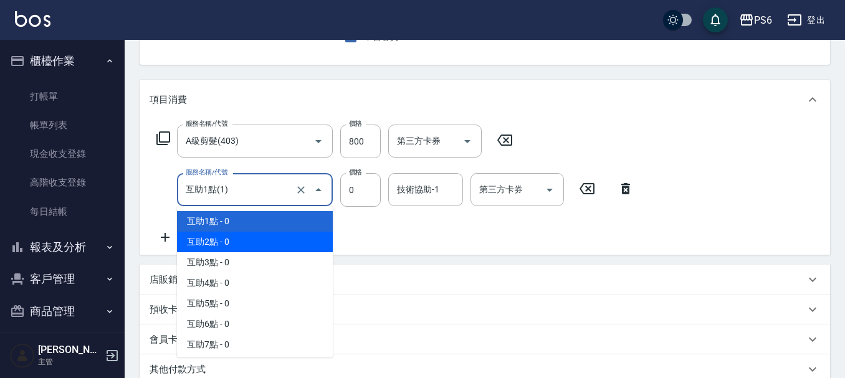
click at [235, 241] on span "互助2點 - 0" at bounding box center [255, 242] width 156 height 21
type input "互助2點(2)"
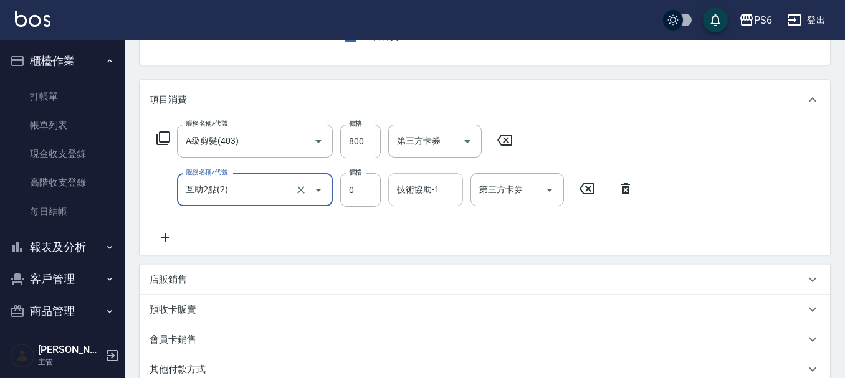
click at [417, 192] on input "技術協助-1" at bounding box center [426, 190] width 64 height 22
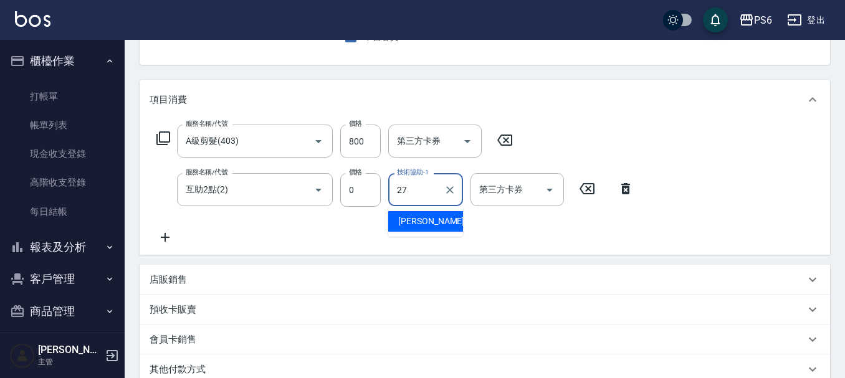
type input "莊志玲-27"
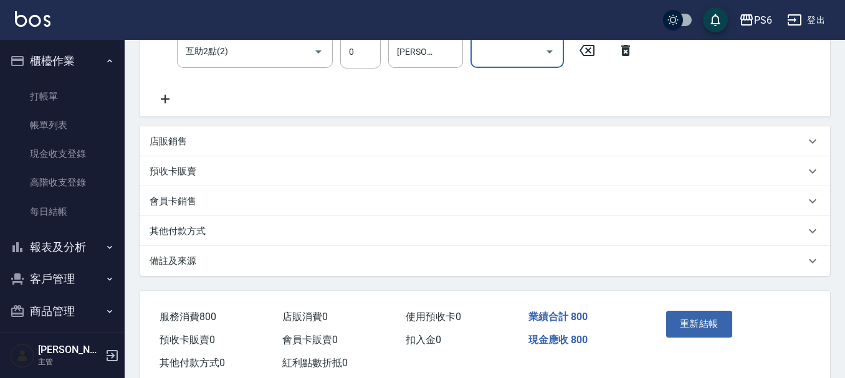
scroll to position [295, 0]
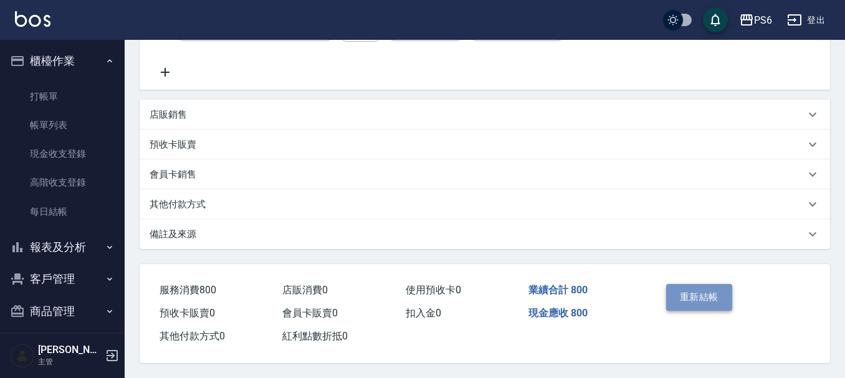
click at [710, 296] on button "重新結帳" at bounding box center [699, 297] width 66 height 26
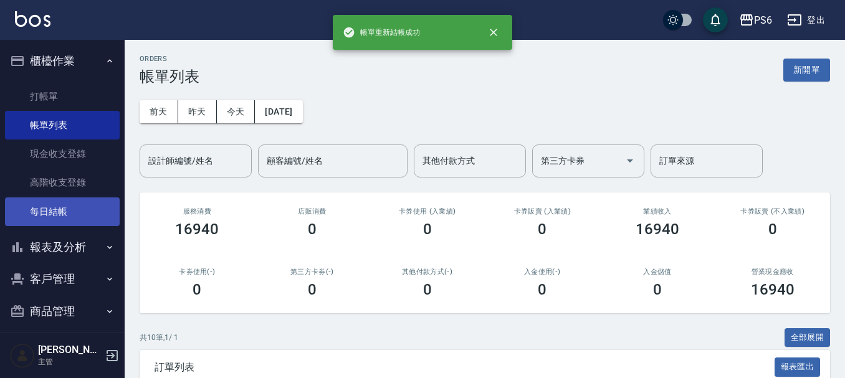
click at [62, 212] on link "每日結帳" at bounding box center [62, 211] width 115 height 29
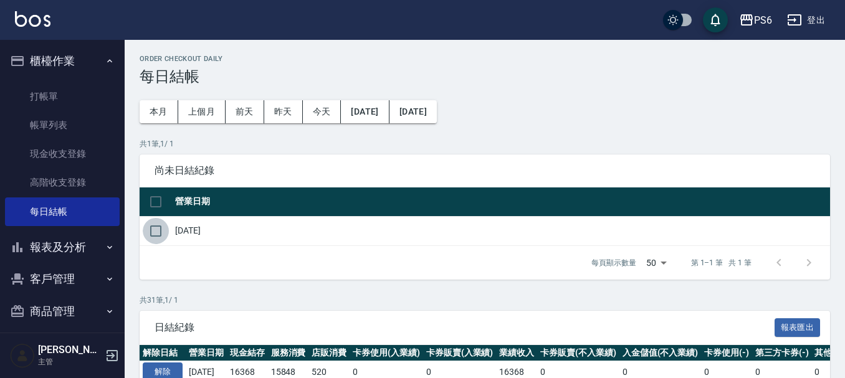
click at [155, 227] on input "checkbox" at bounding box center [156, 231] width 26 height 26
checkbox input "true"
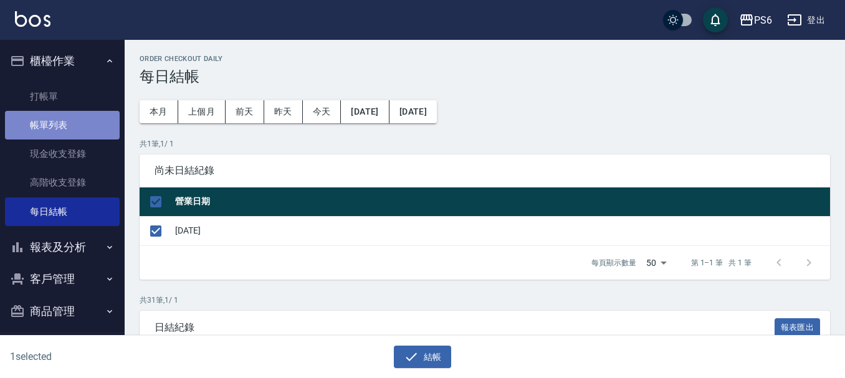
click at [70, 126] on link "帳單列表" at bounding box center [62, 125] width 115 height 29
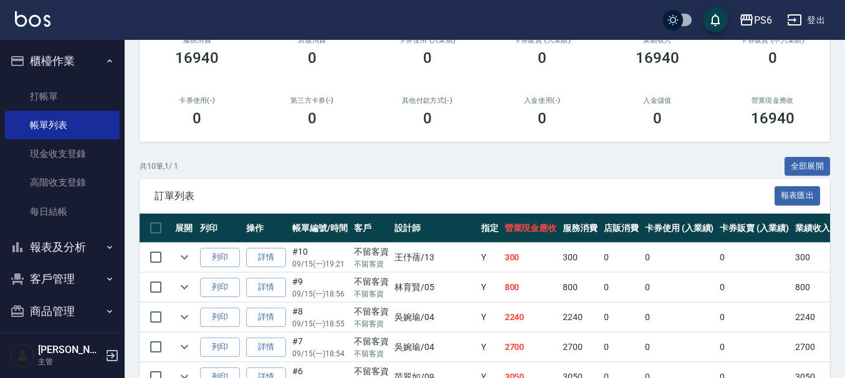
scroll to position [187, 0]
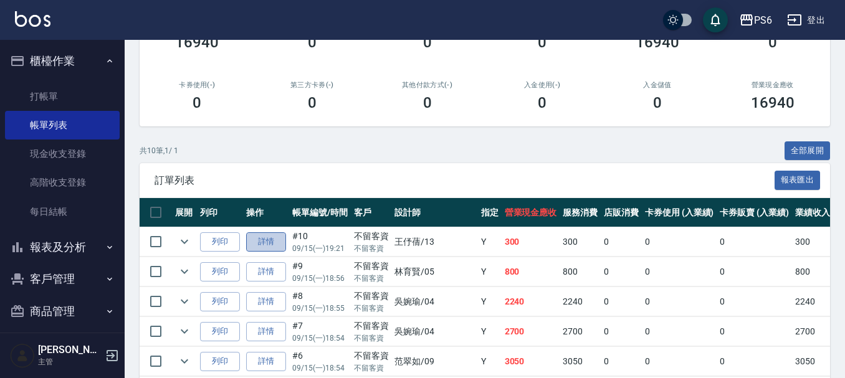
click at [274, 239] on link "詳情" at bounding box center [266, 241] width 40 height 19
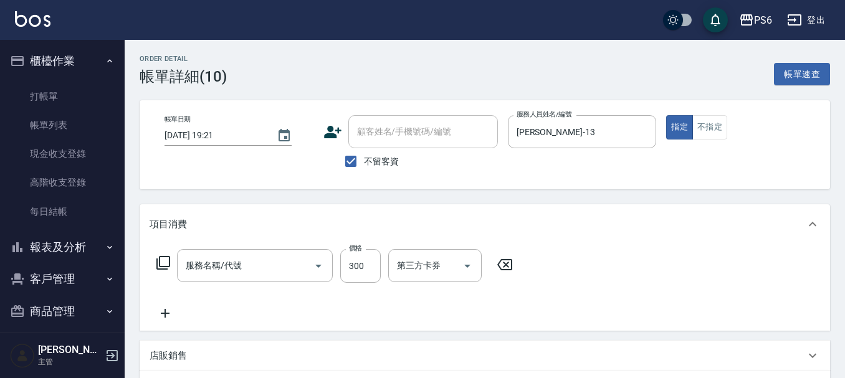
type input "2025/09/15 19:21"
checkbox input "true"
type input "王伃蒨-13"
type input "一般洗髮(201)"
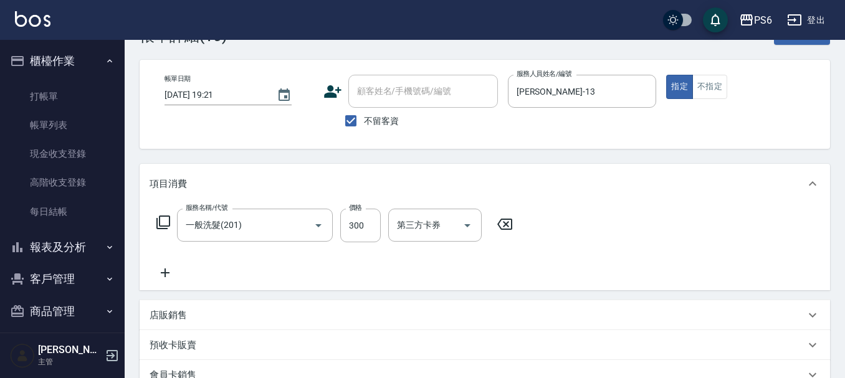
scroll to position [62, 0]
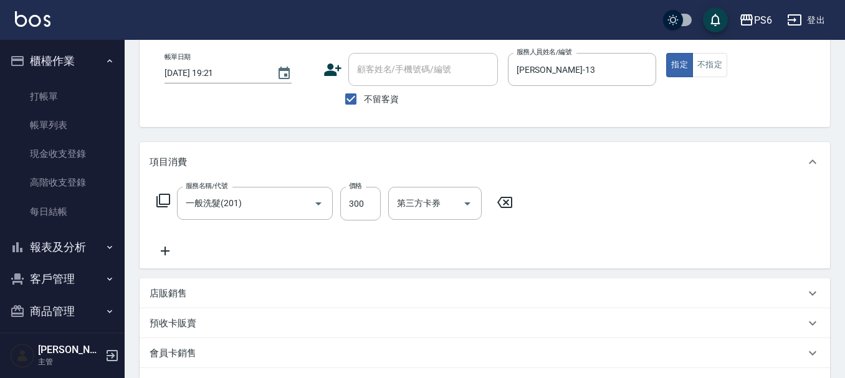
click at [177, 251] on icon at bounding box center [164, 251] width 31 height 15
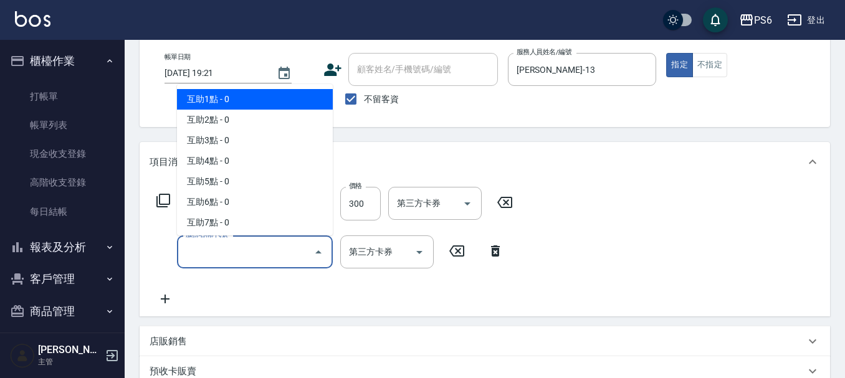
type input "互助1點(1)"
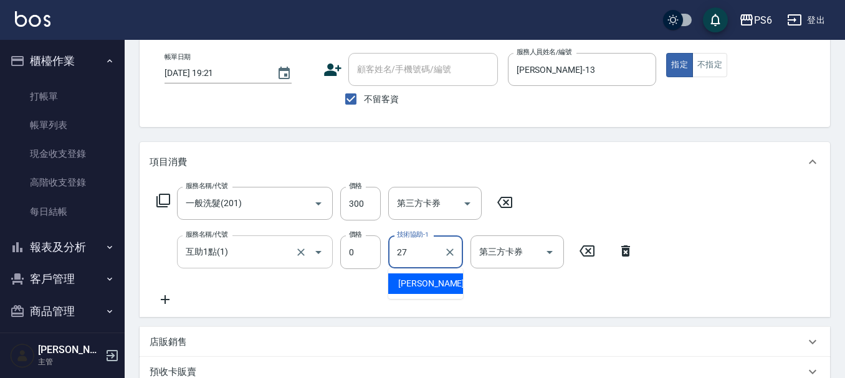
type input "莊志玲-27"
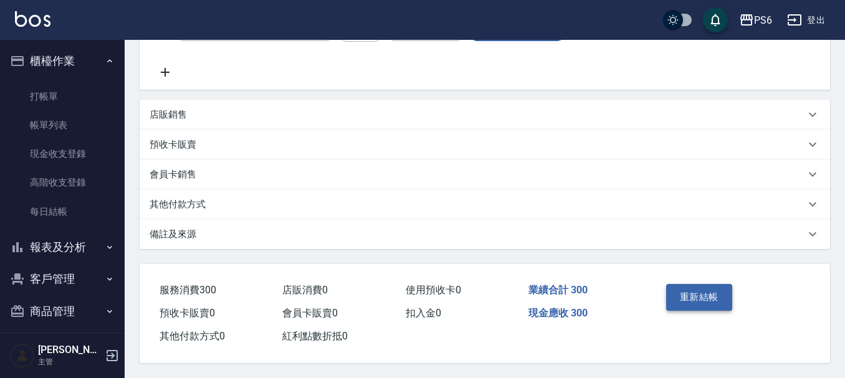
scroll to position [295, 0]
click at [704, 279] on div "重新結帳" at bounding box center [696, 306] width 70 height 54
click at [704, 290] on button "重新結帳" at bounding box center [699, 297] width 66 height 26
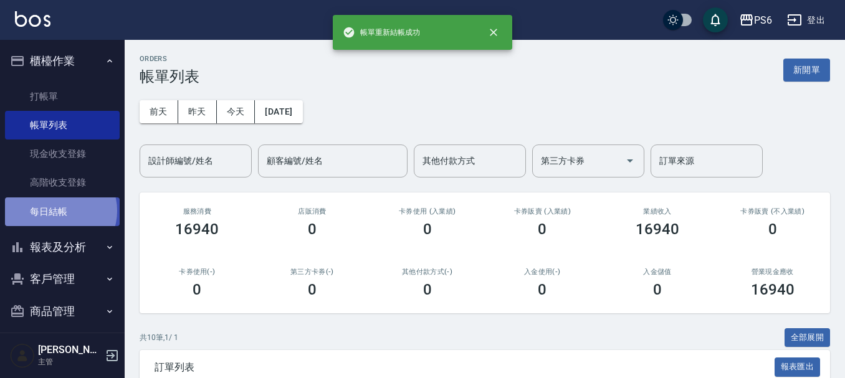
click at [60, 211] on link "每日結帳" at bounding box center [62, 211] width 115 height 29
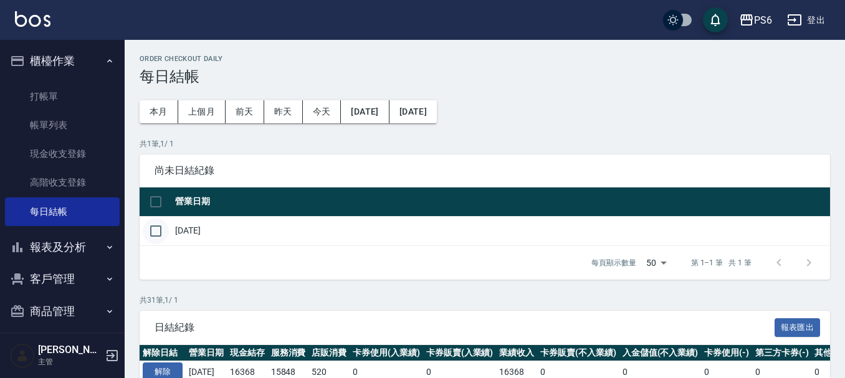
click at [153, 232] on input "checkbox" at bounding box center [156, 231] width 26 height 26
checkbox input "true"
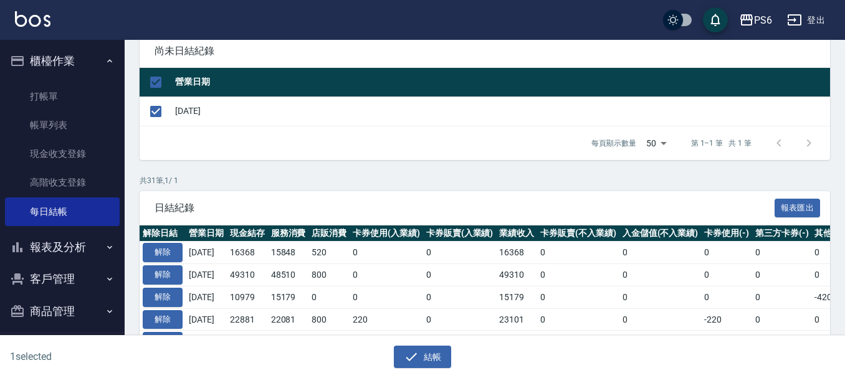
scroll to position [125, 0]
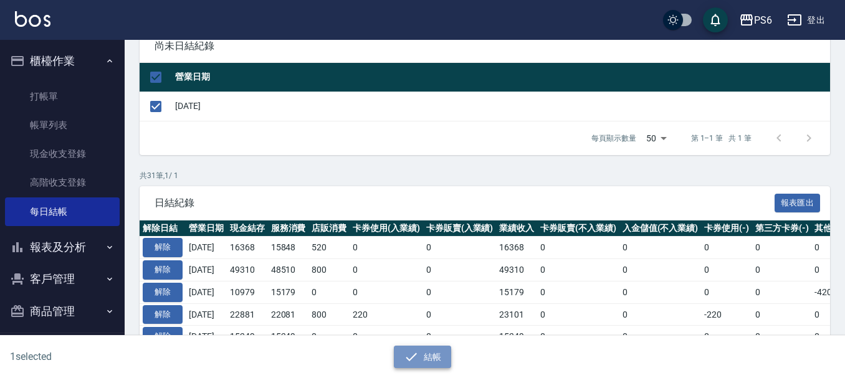
click at [413, 357] on icon "button" at bounding box center [410, 357] width 11 height 8
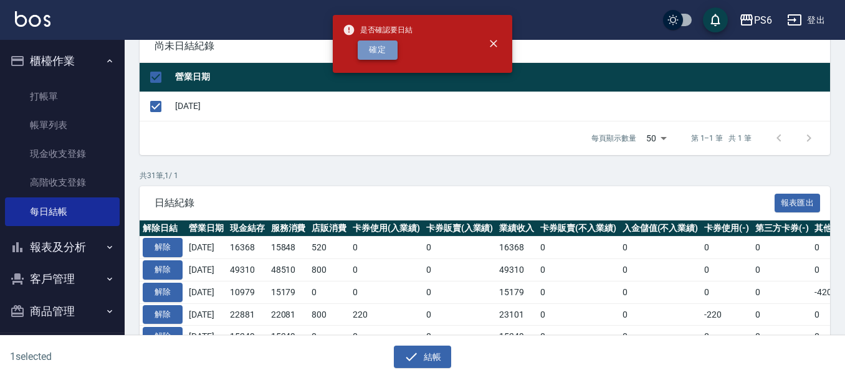
click at [381, 57] on button "確定" at bounding box center [378, 49] width 40 height 19
checkbox input "false"
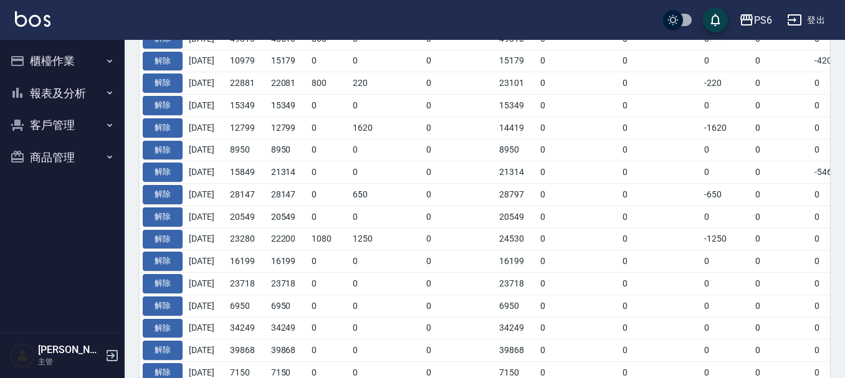
scroll to position [237, 0]
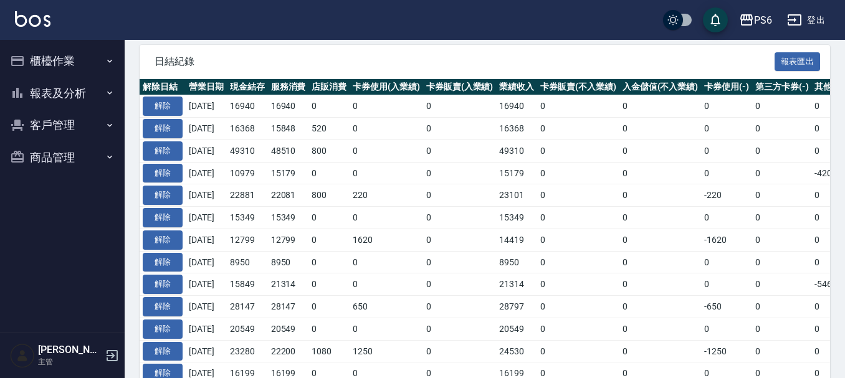
click at [53, 77] on button "報表及分析" at bounding box center [62, 93] width 115 height 32
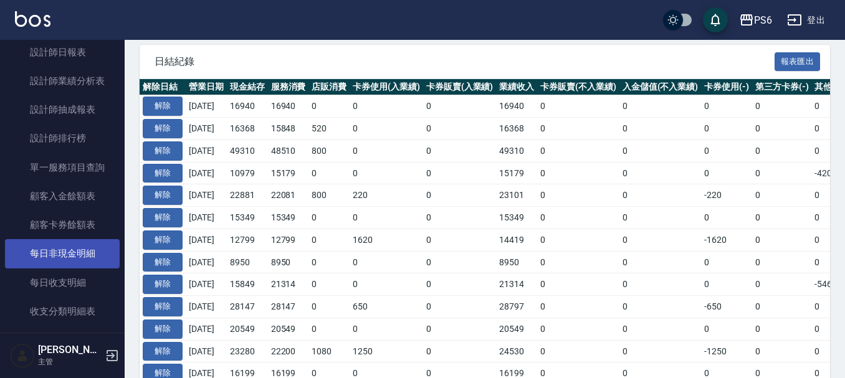
scroll to position [125, 0]
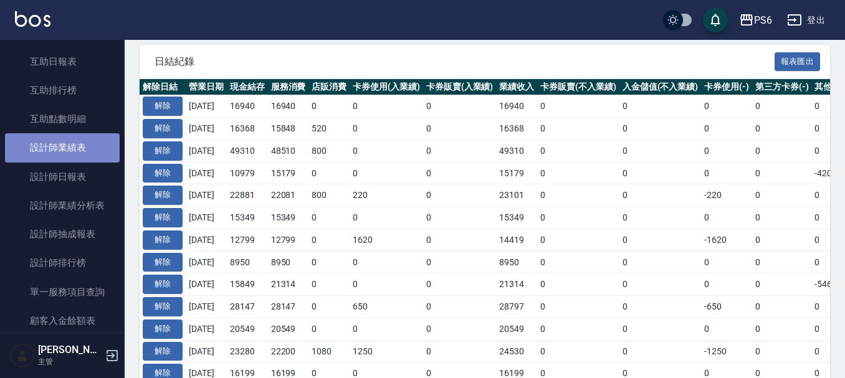
click at [64, 159] on link "設計師業績表" at bounding box center [62, 147] width 115 height 29
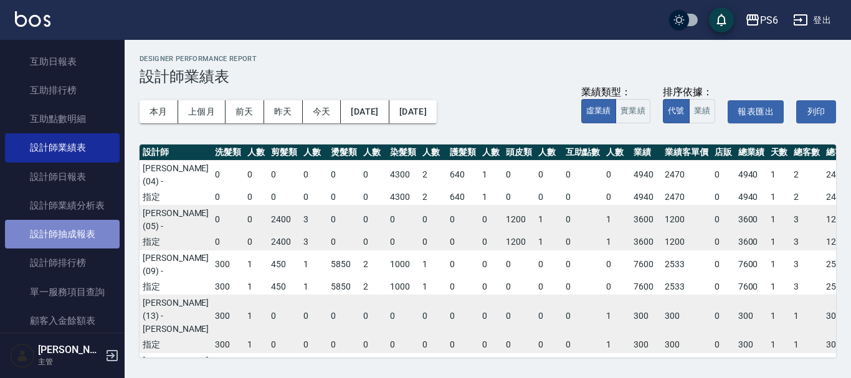
click at [78, 244] on link "設計師抽成報表" at bounding box center [62, 234] width 115 height 29
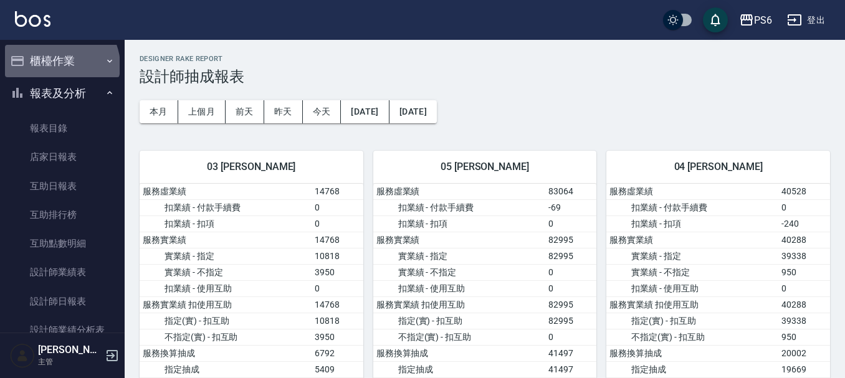
click at [60, 65] on button "櫃檯作業" at bounding box center [62, 61] width 115 height 32
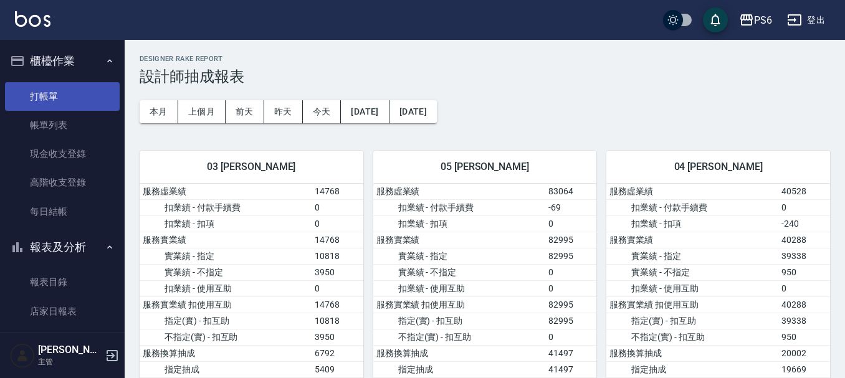
click at [65, 94] on link "打帳單" at bounding box center [62, 96] width 115 height 29
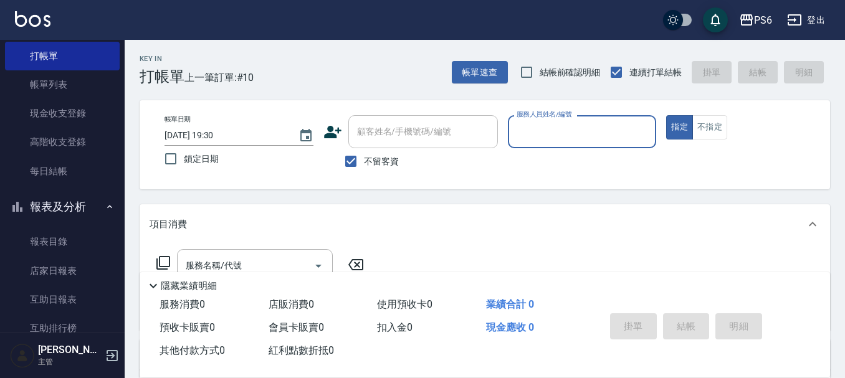
scroll to position [62, 0]
